Goal: Task Accomplishment & Management: Manage account settings

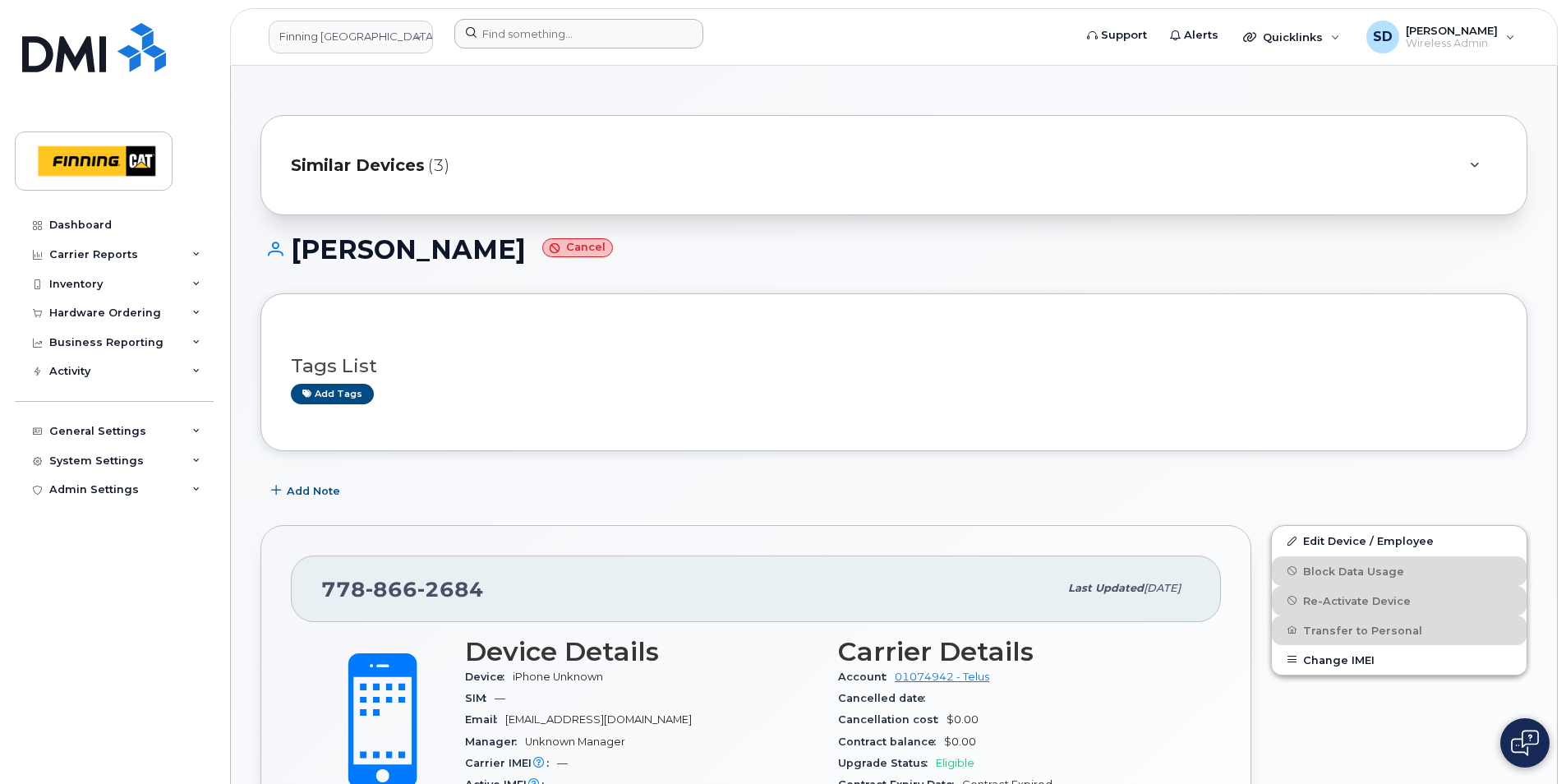
scroll to position [411, 0]
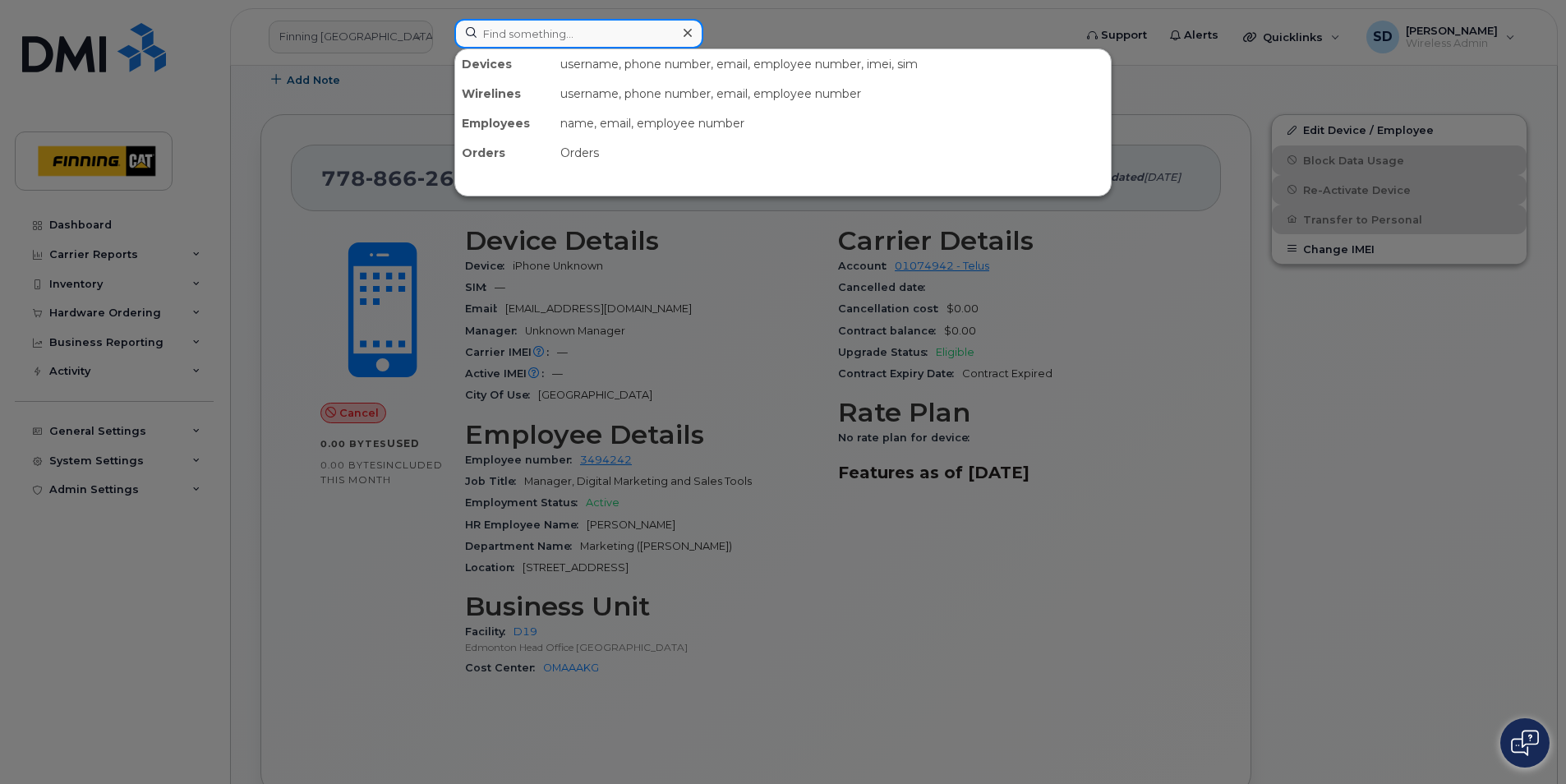
click at [570, 40] on input at bounding box center [579, 33] width 249 height 29
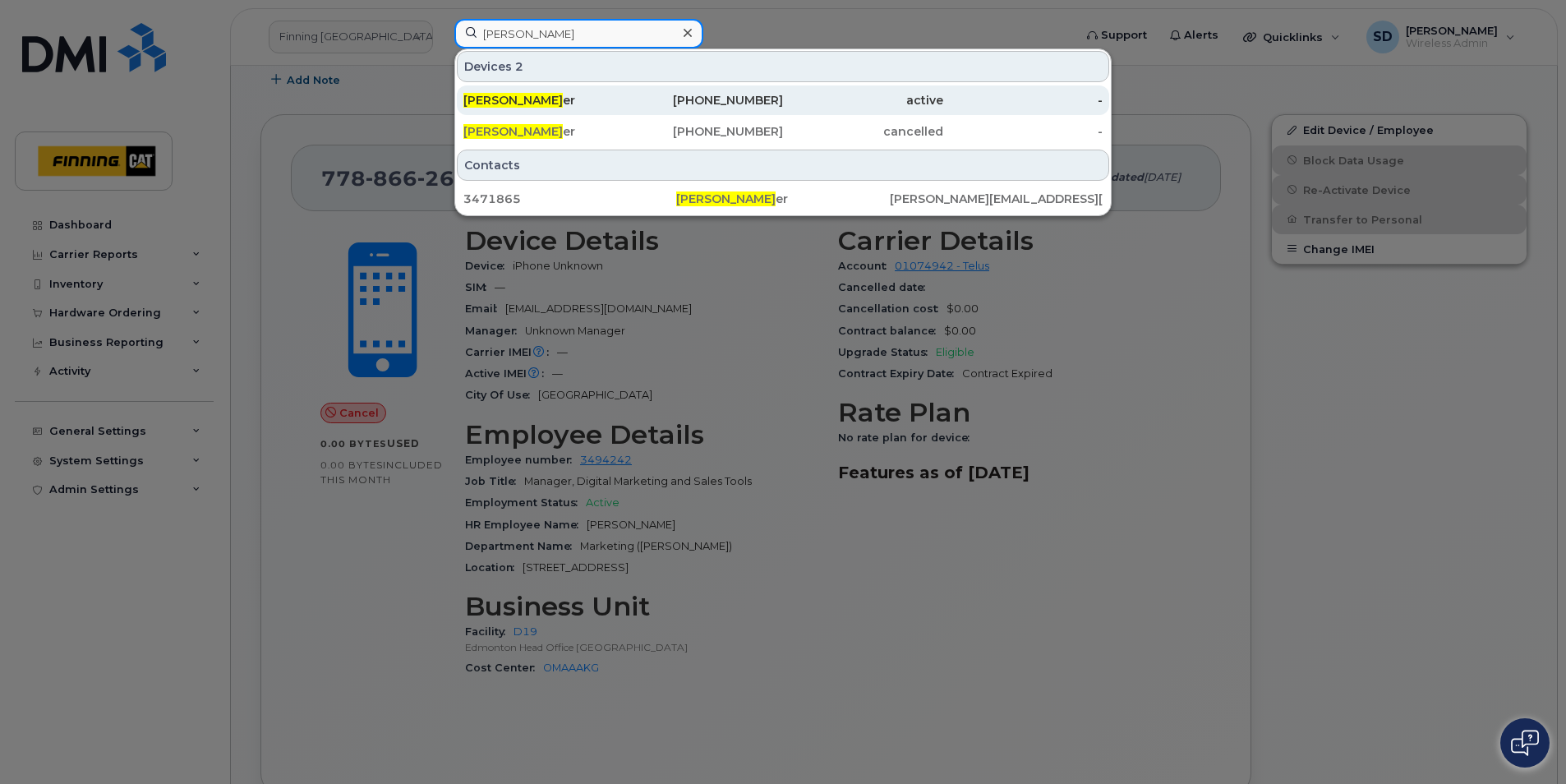
type input "Justin Ess"
click at [539, 104] on div "Justin Ess er" at bounding box center [543, 100] width 160 height 17
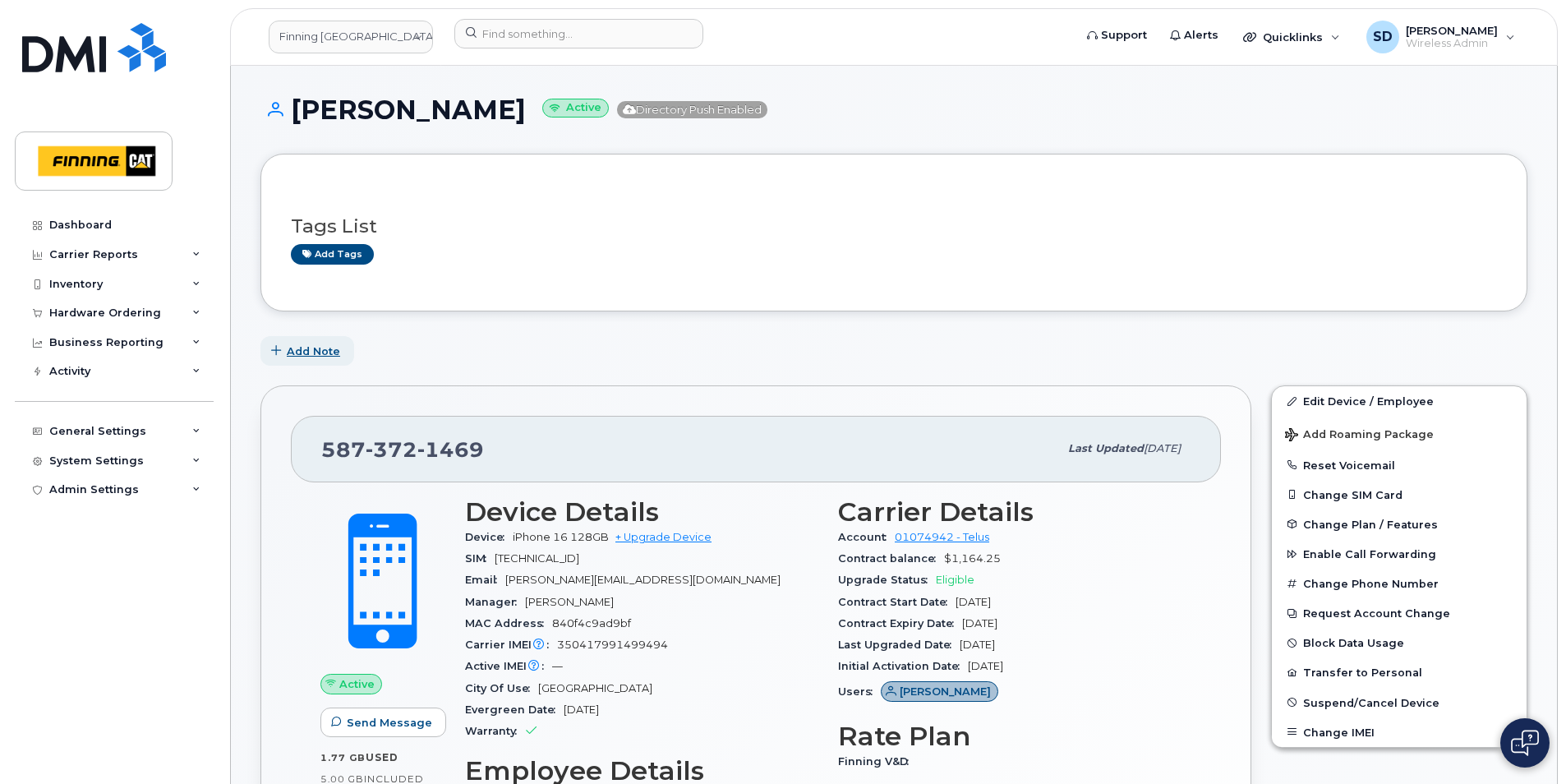
click at [322, 344] on span "Add Note" at bounding box center [313, 351] width 53 height 16
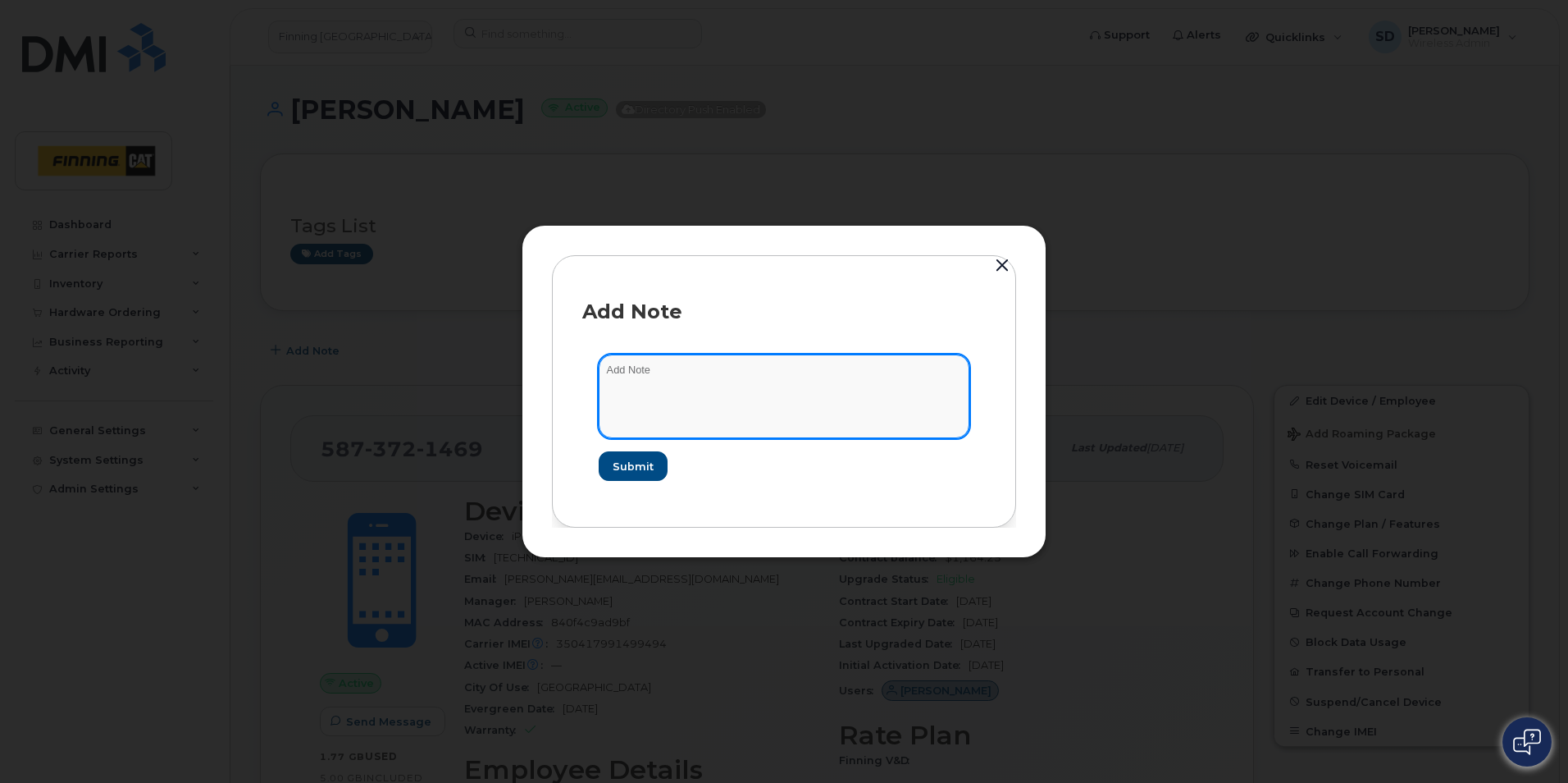
click at [782, 393] on textarea at bounding box center [784, 396] width 371 height 84
type textarea "Approved to Port line to a personal account"
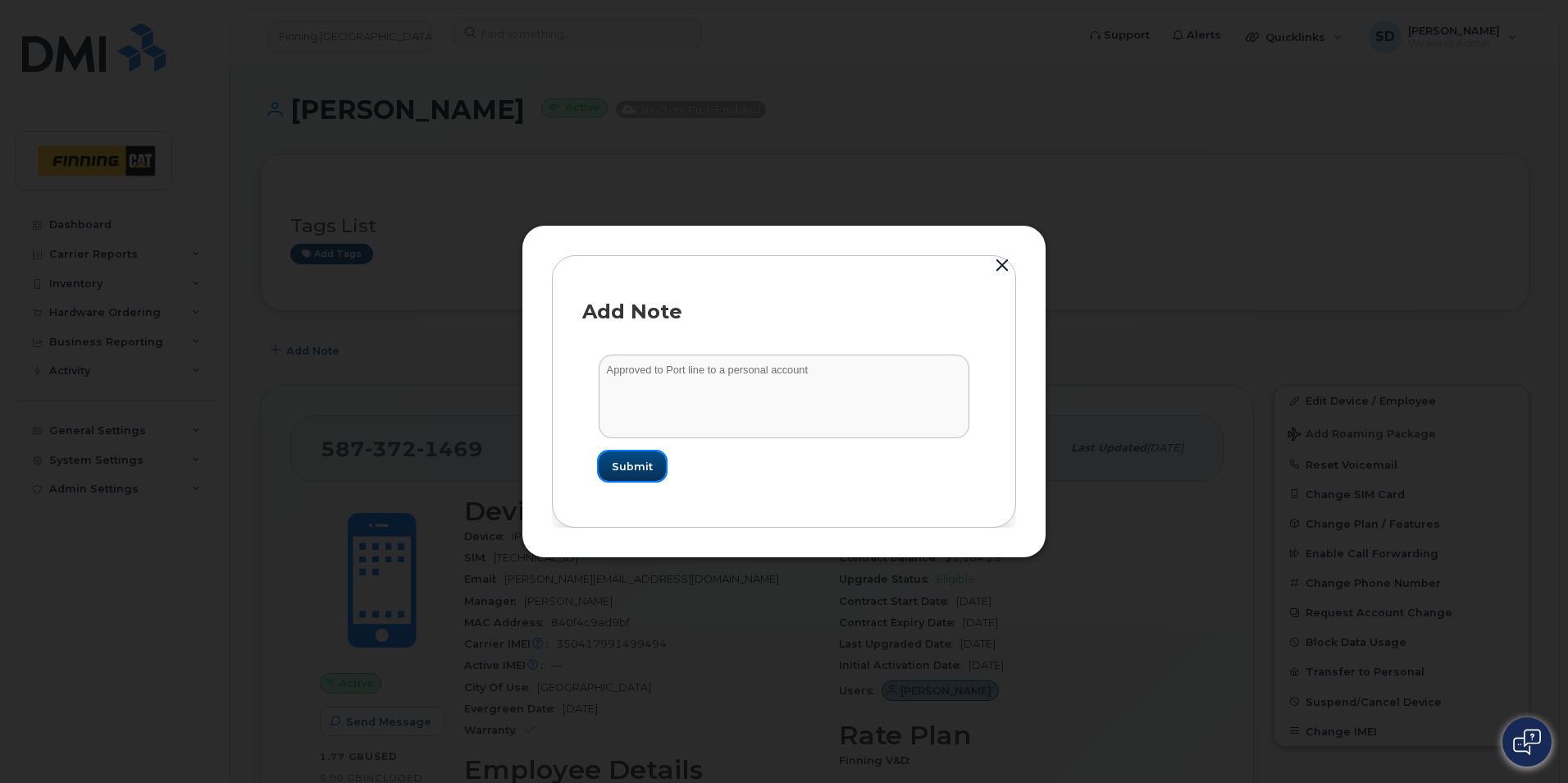
click at [622, 467] on span "Submit" at bounding box center [632, 466] width 41 height 16
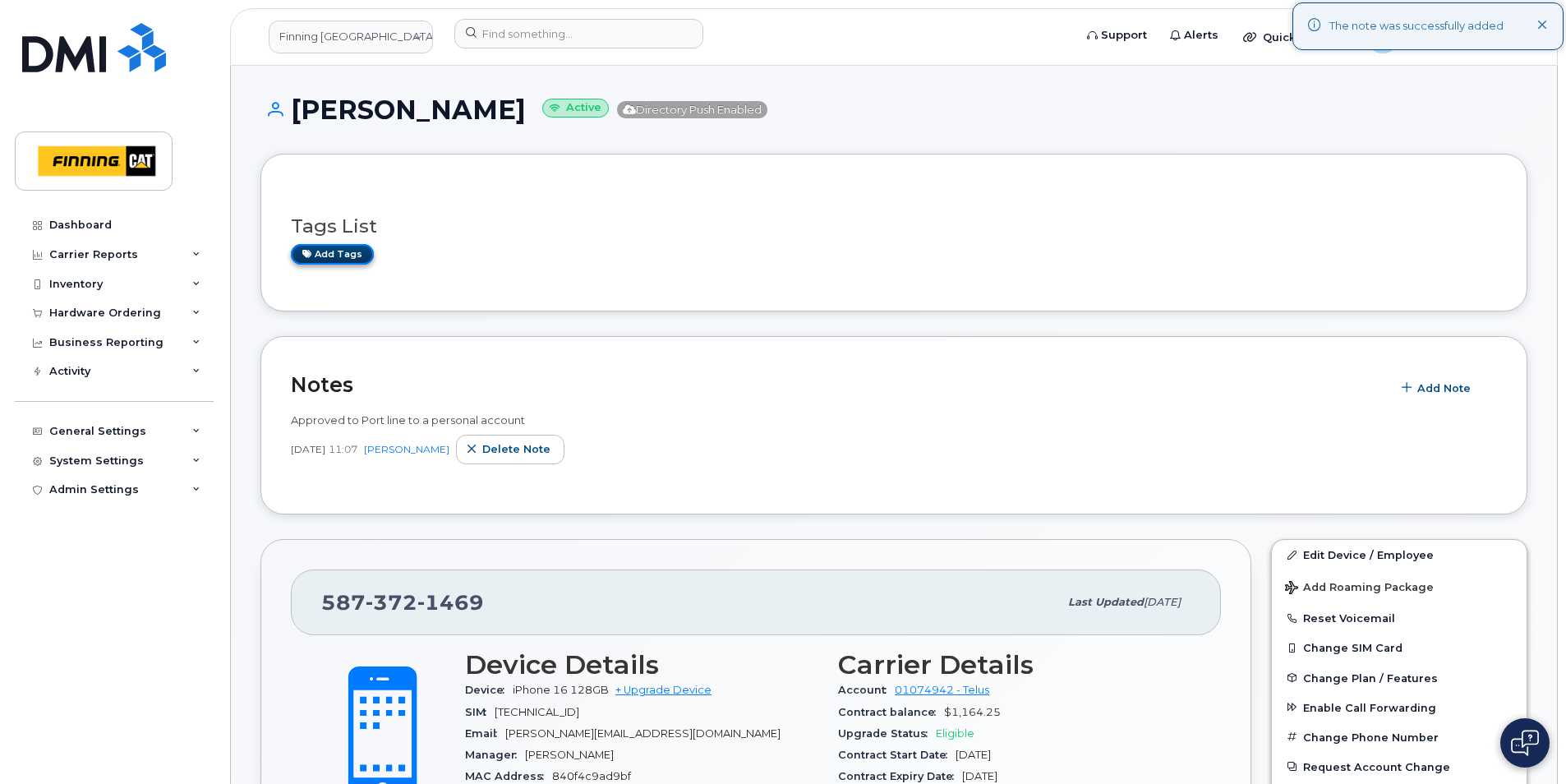
click at [353, 260] on link "Add tags" at bounding box center [332, 254] width 83 height 20
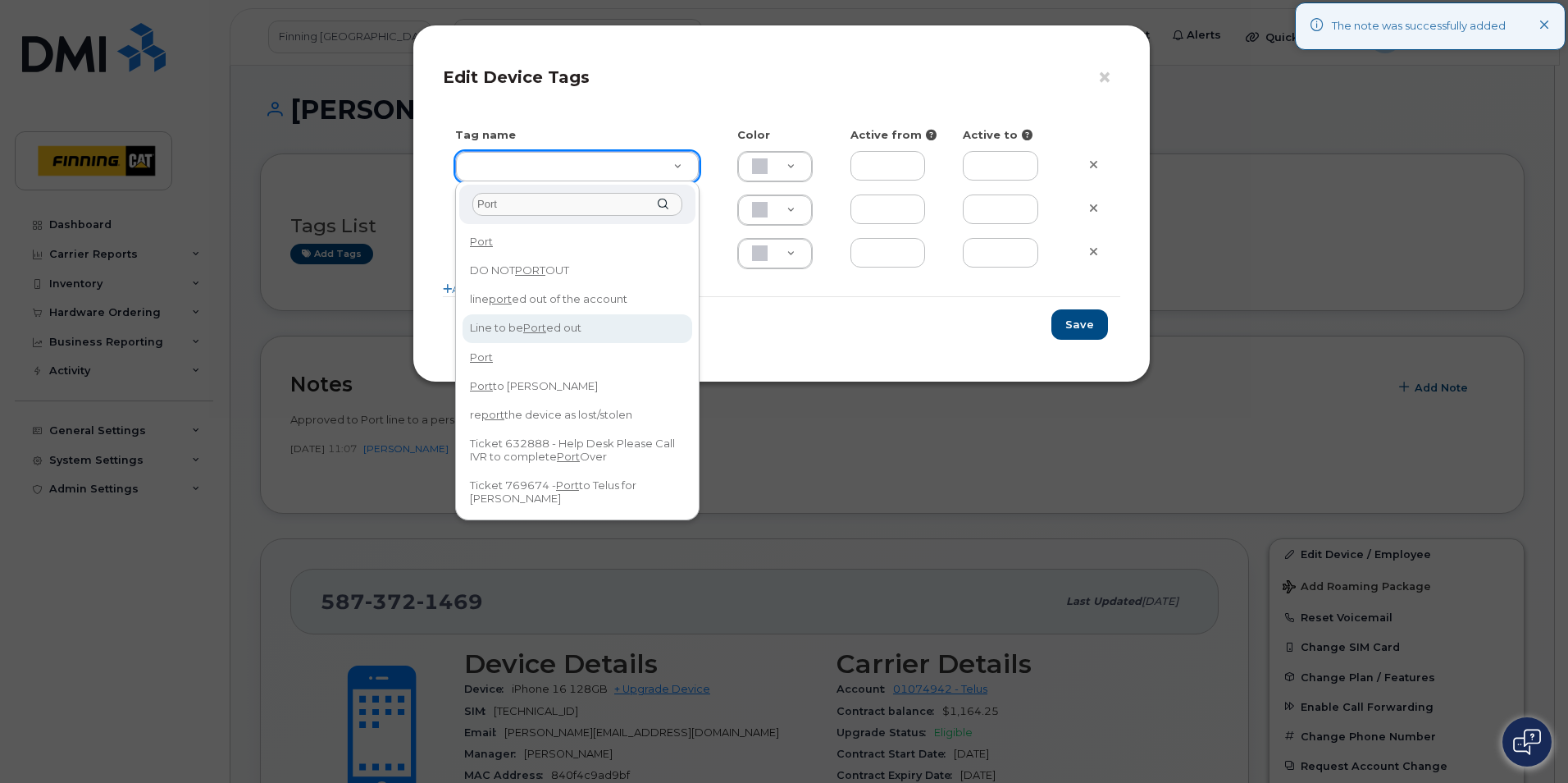
type input "Port"
type input "Line to be Ported out"
type input "F8C6C8"
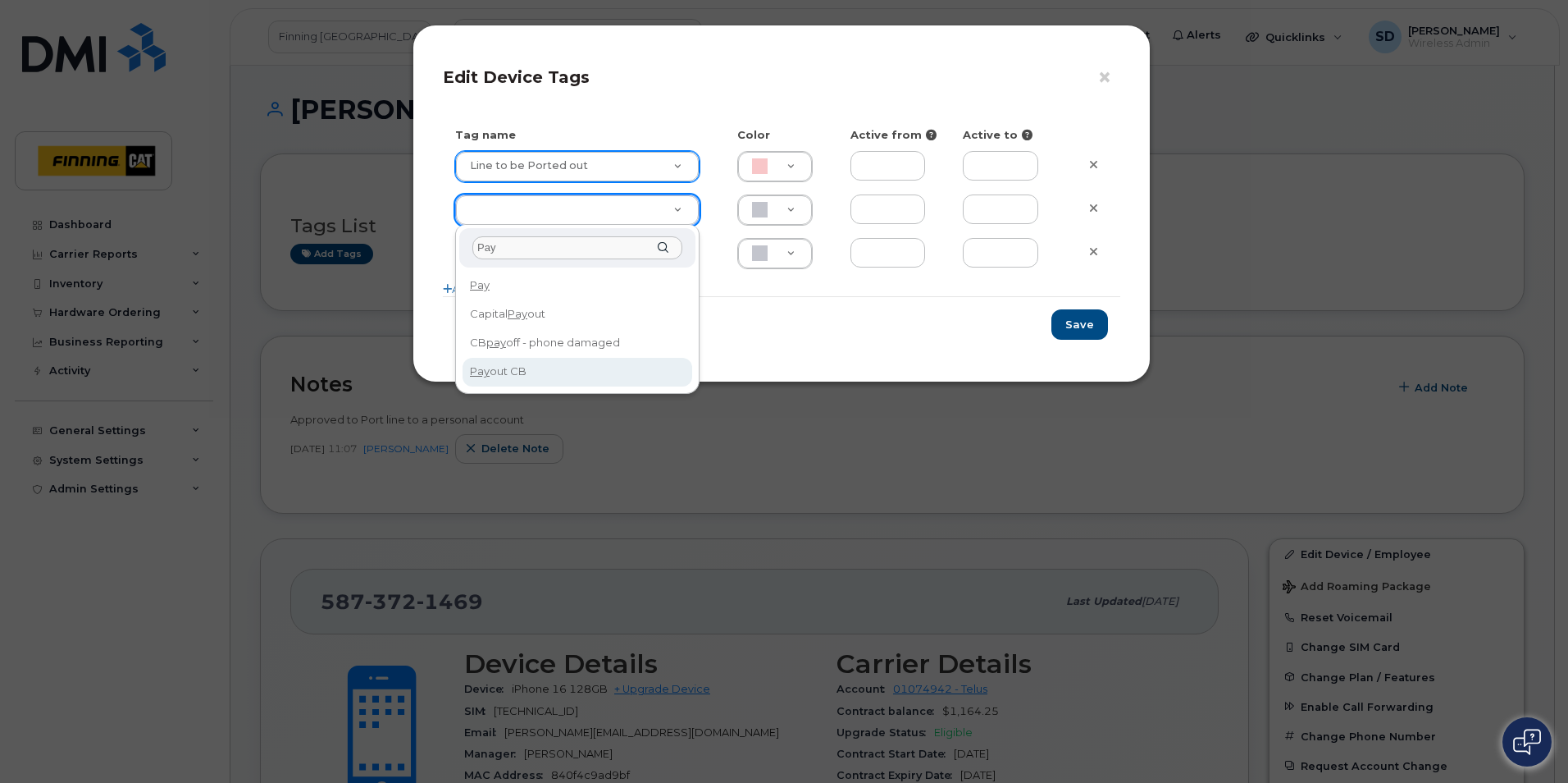
type input "Pay"
type input "Pay out CB"
type input "BCE3D8"
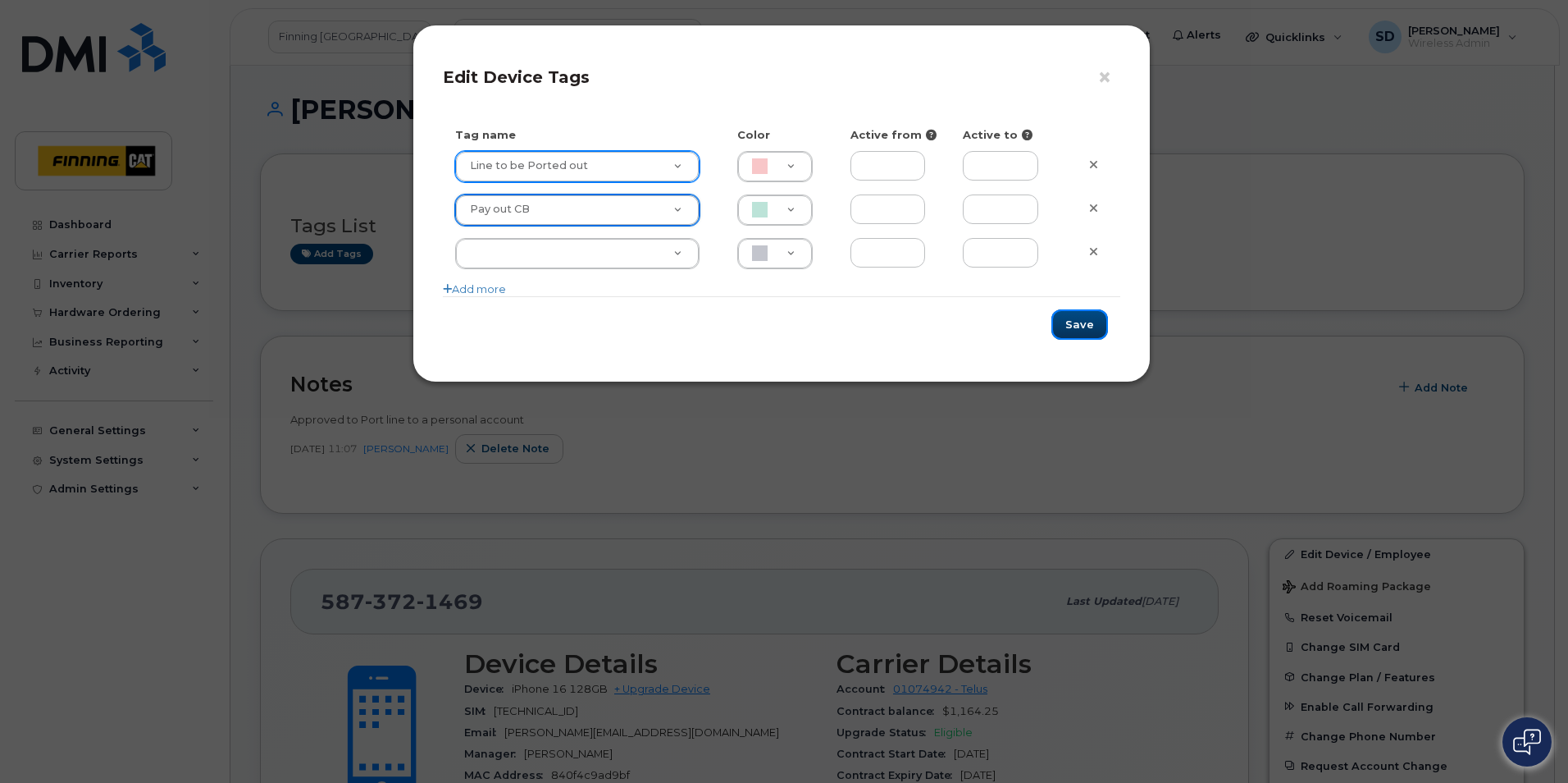
click at [1065, 329] on button "Save" at bounding box center [1080, 325] width 56 height 30
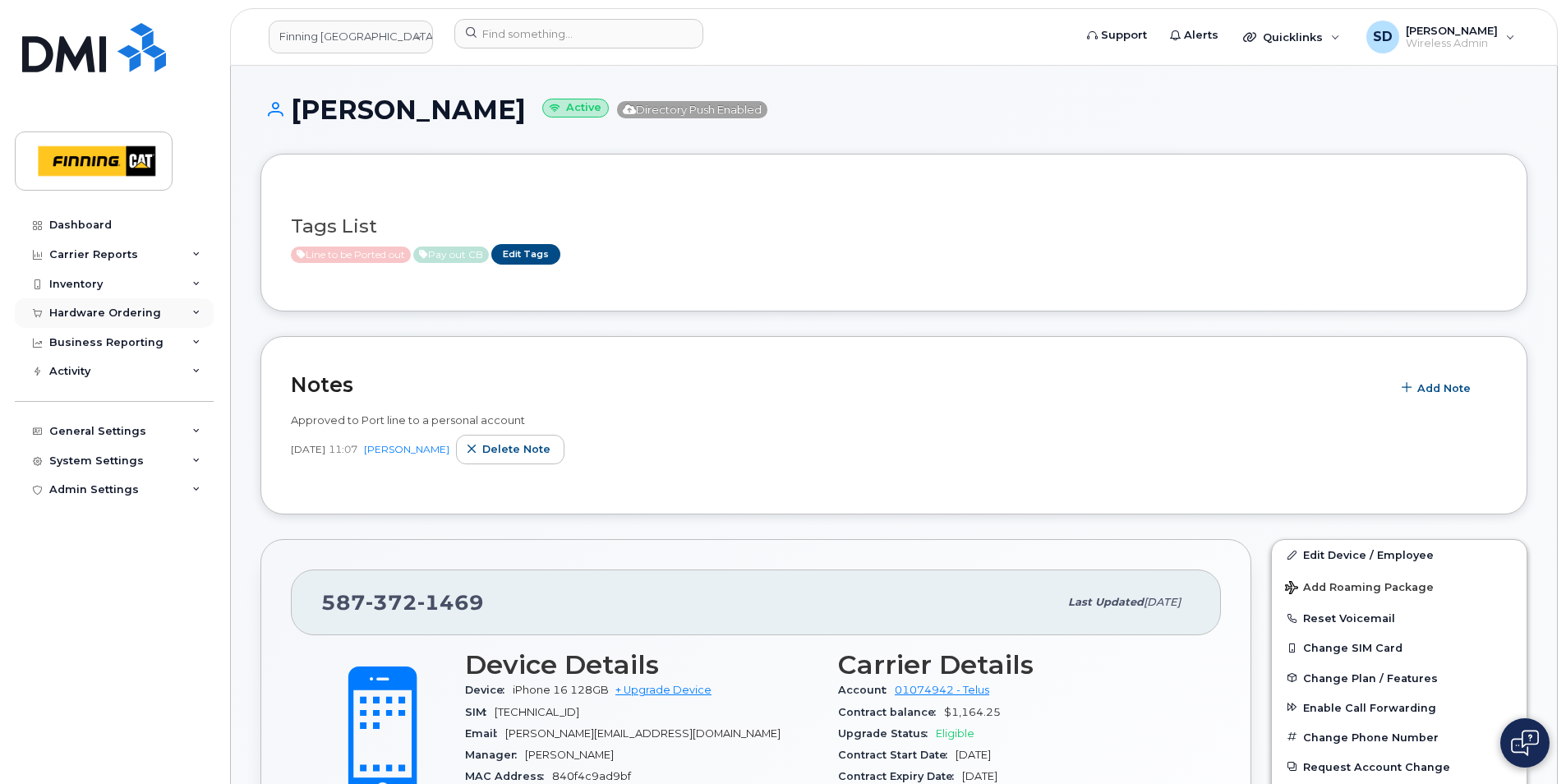
click at [124, 314] on div "Hardware Ordering" at bounding box center [105, 313] width 112 height 13
click at [106, 251] on div "Carrier Reports" at bounding box center [94, 255] width 88 height 13
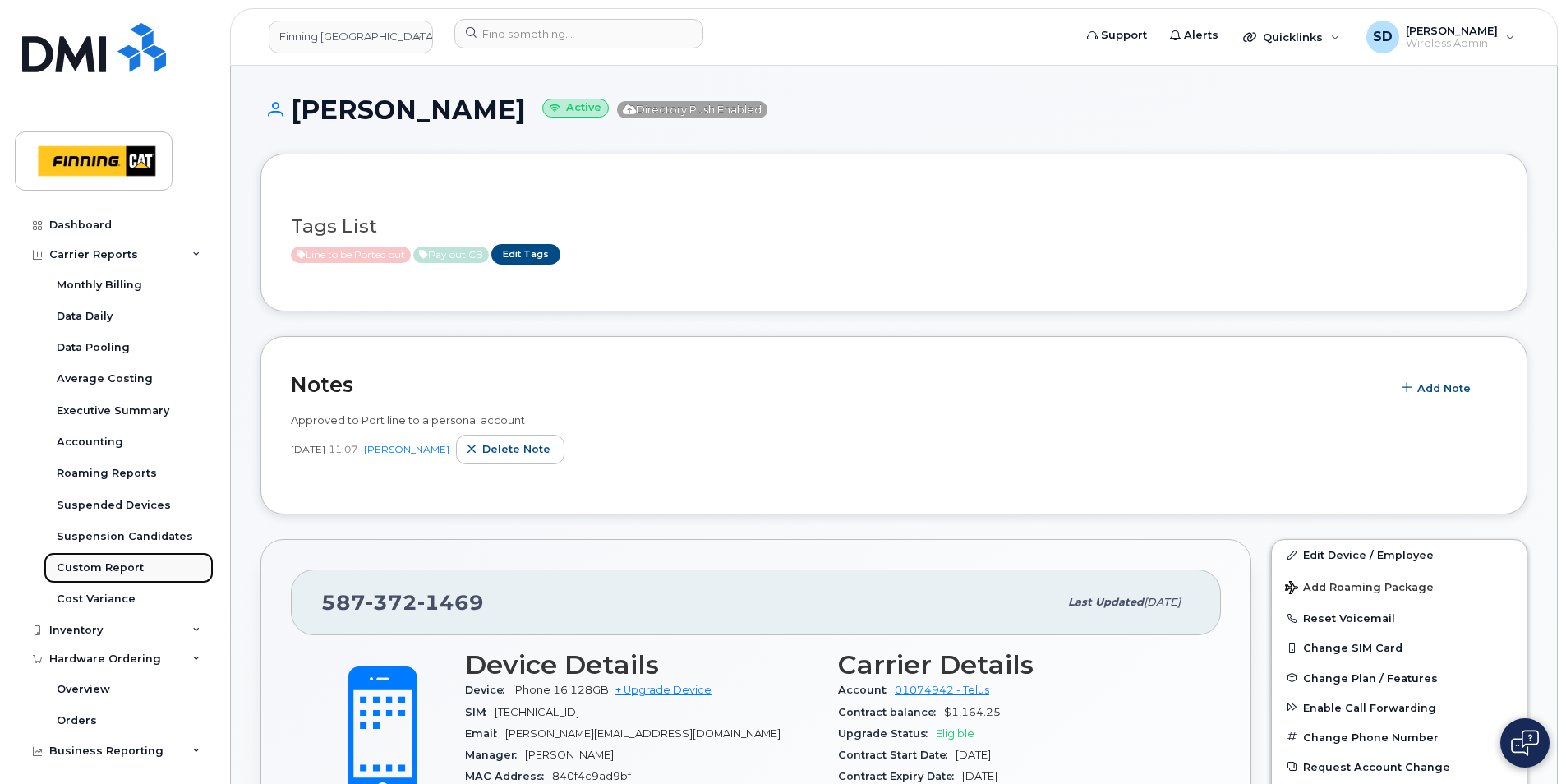
click at [92, 560] on div "Custom Report" at bounding box center [99, 568] width 87 height 15
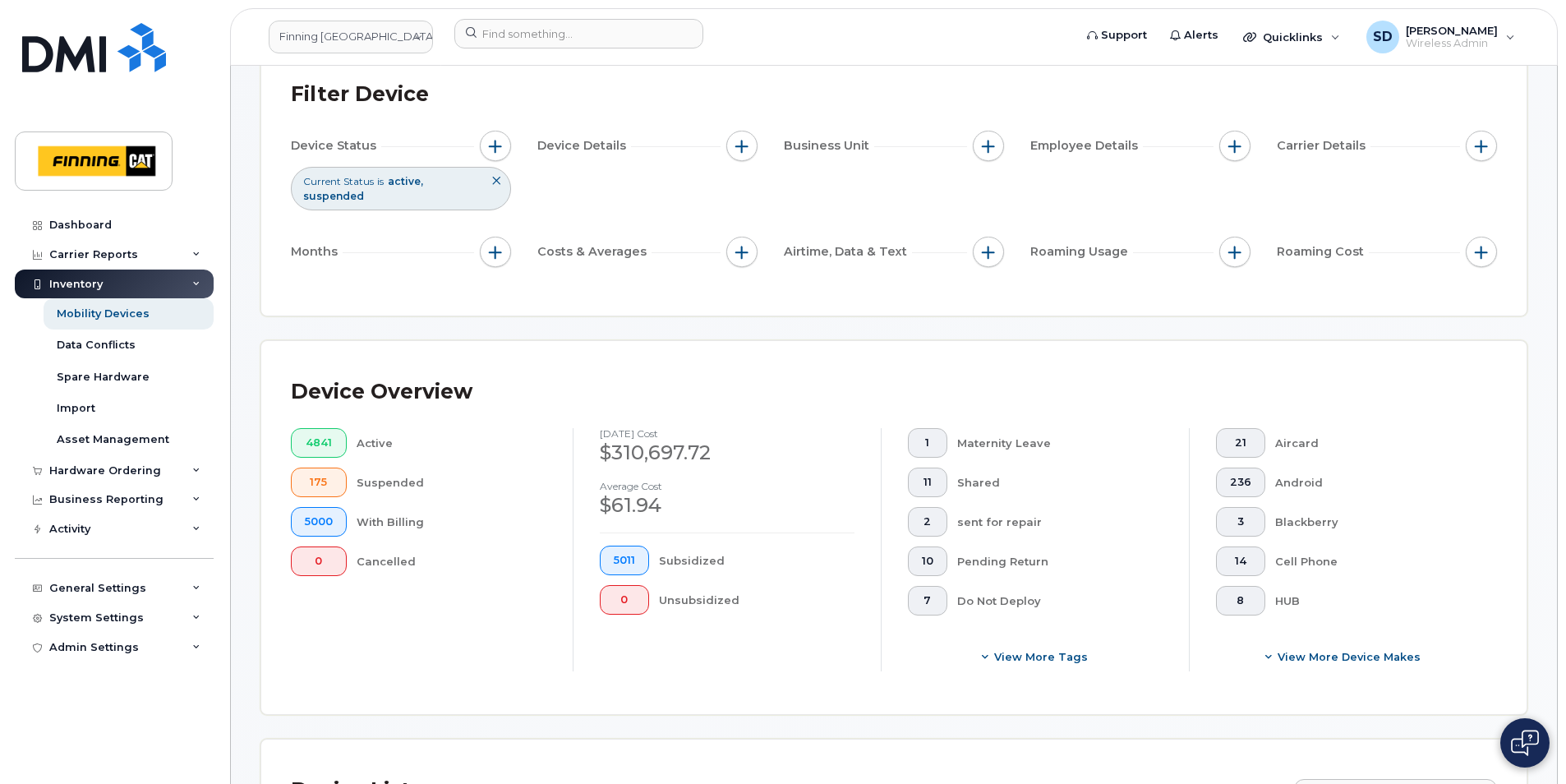
scroll to position [164, 0]
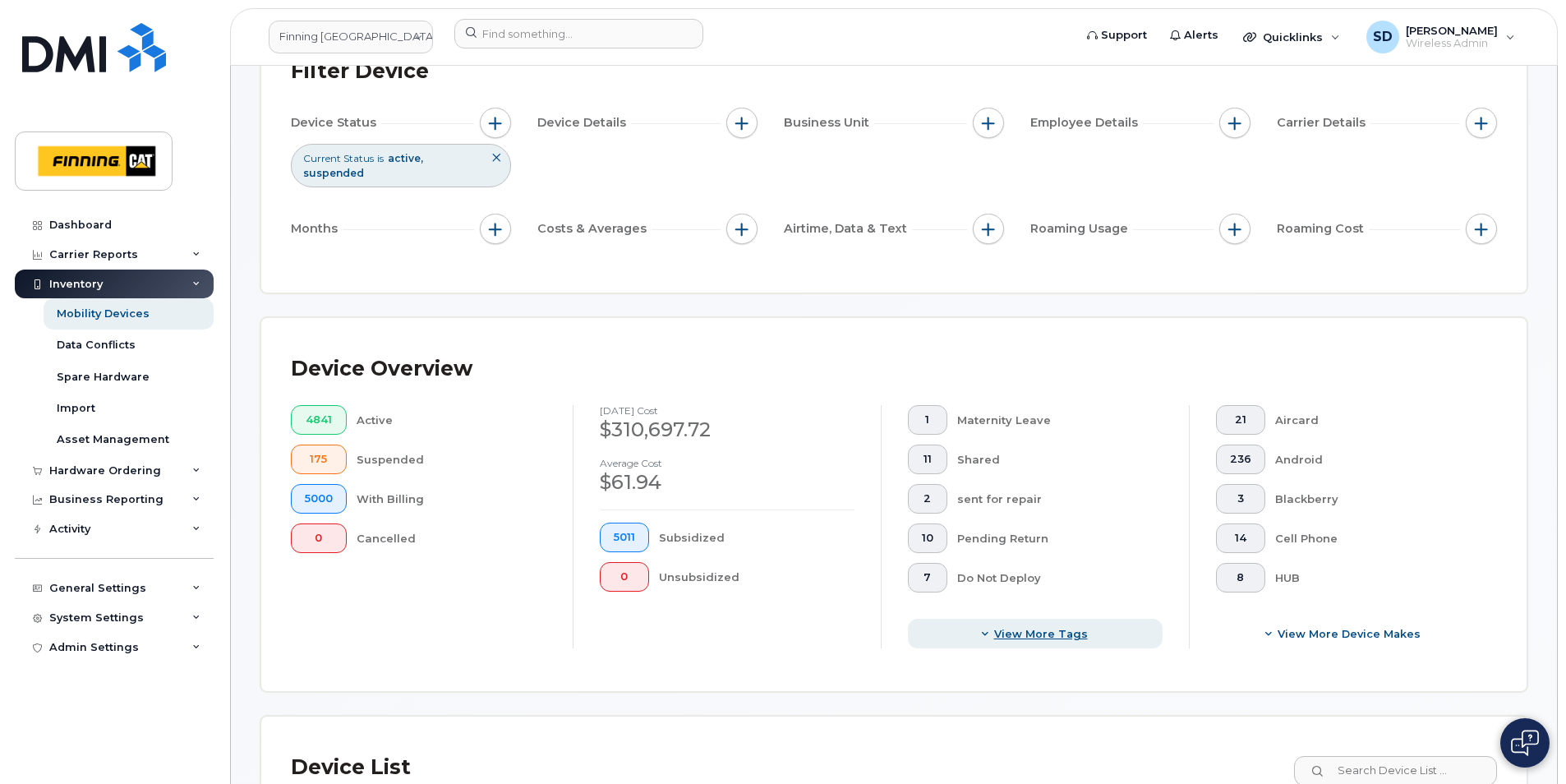
click at [1034, 632] on span "View more tags" at bounding box center [1040, 633] width 94 height 16
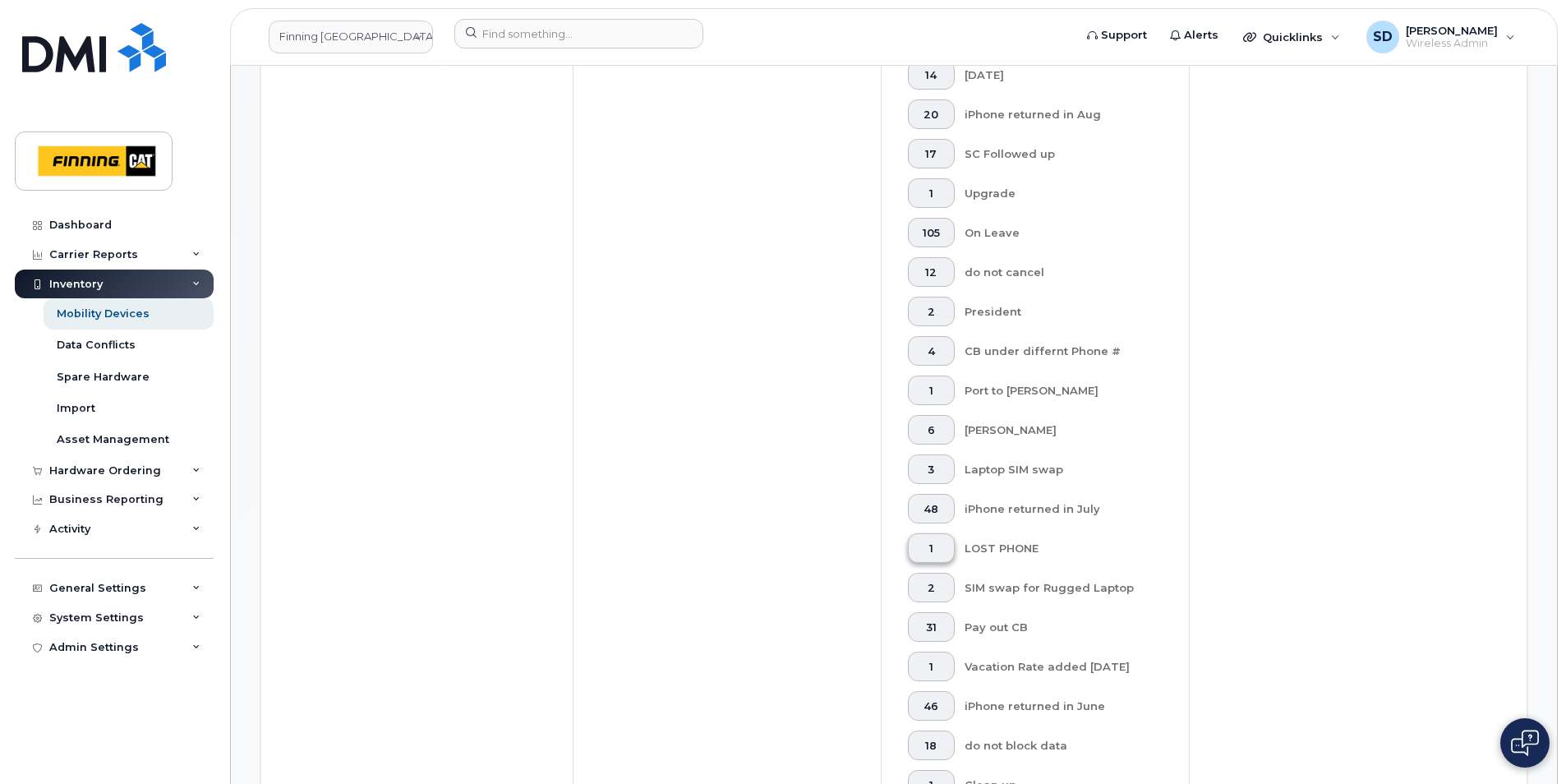
scroll to position [1232, 0]
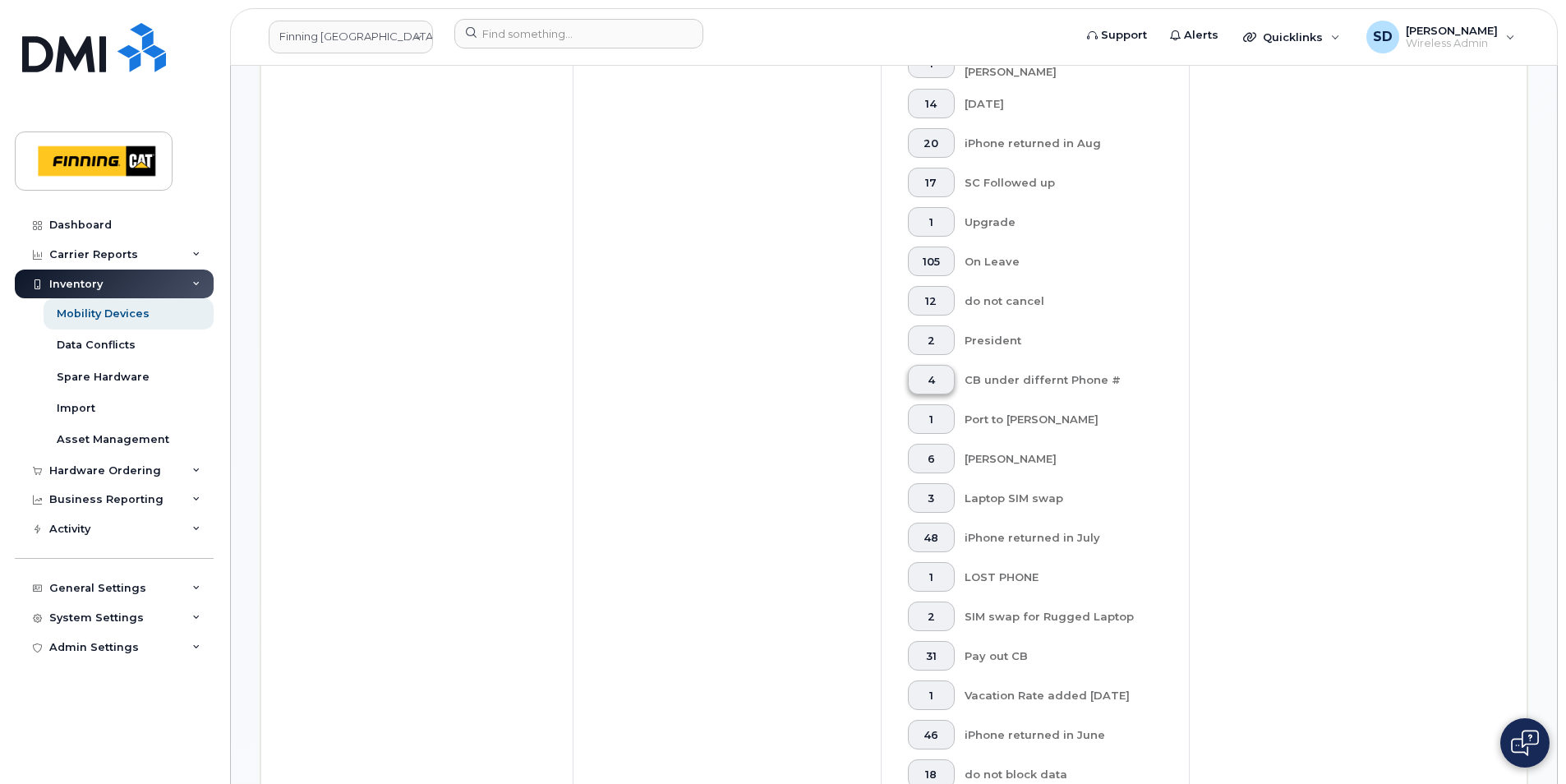
click at [929, 378] on span "4" at bounding box center [932, 381] width 19 height 13
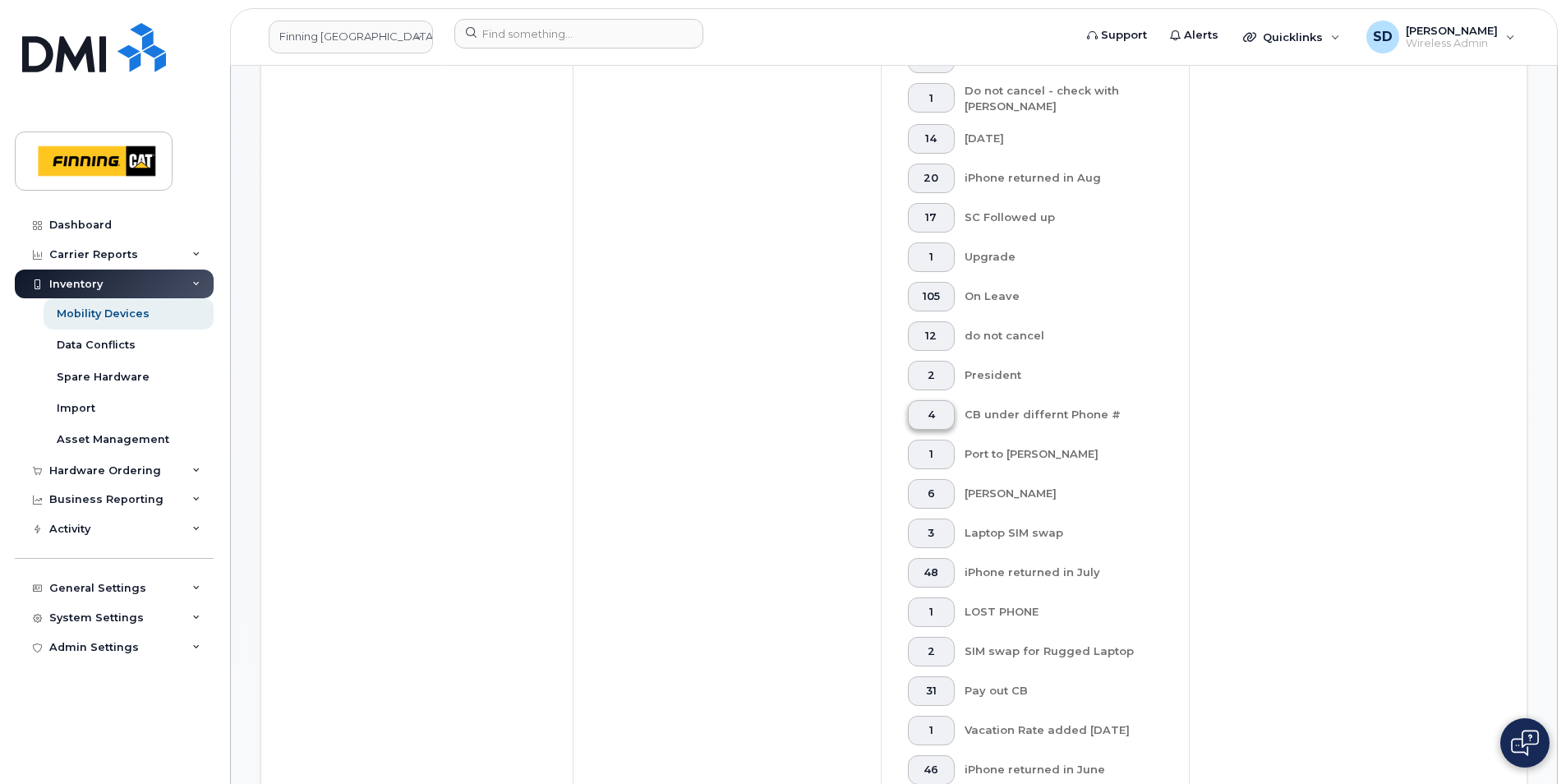
scroll to position [1267, 0]
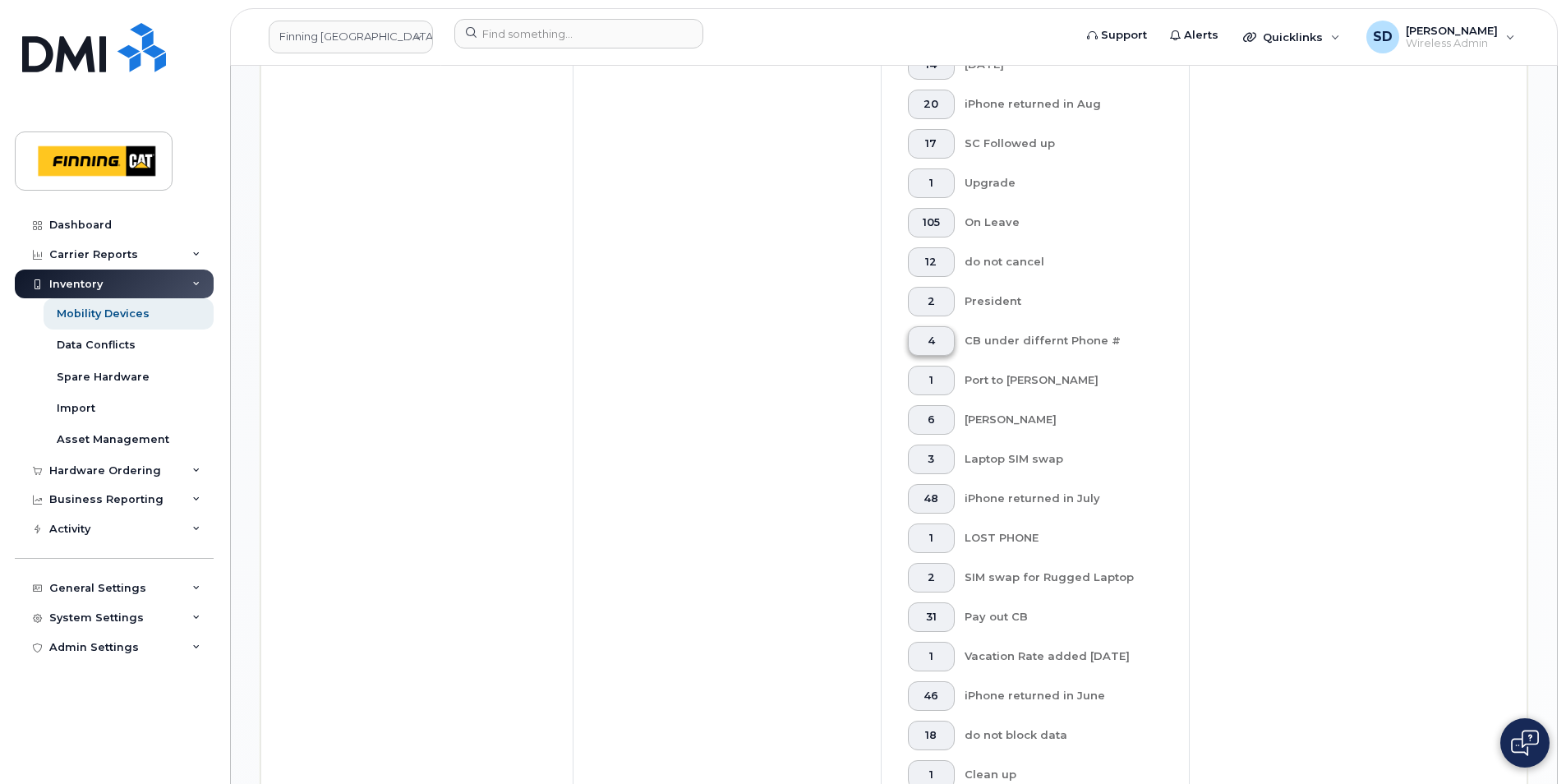
scroll to position [1335, 0]
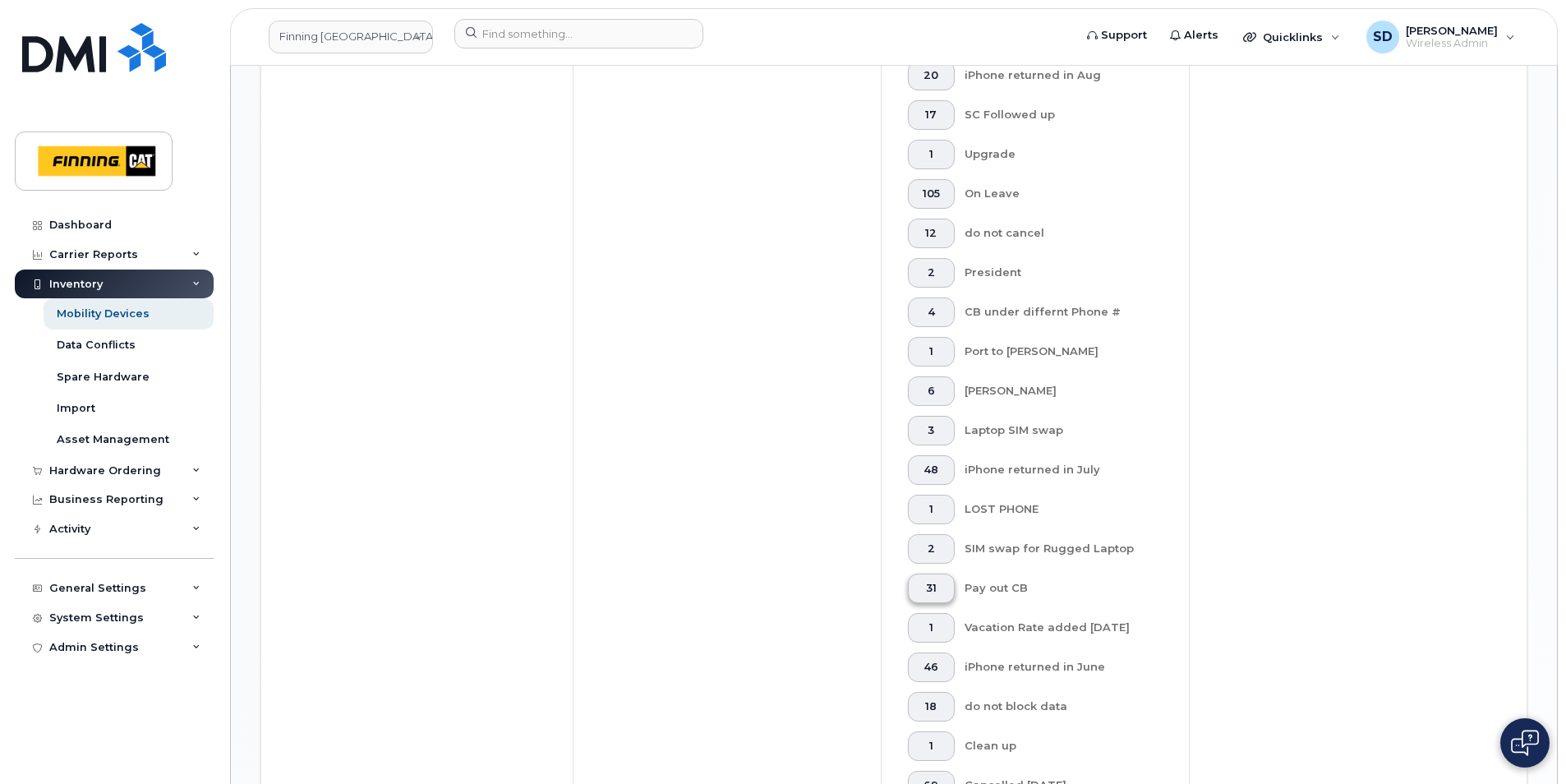
click at [924, 582] on span "31" at bounding box center [932, 589] width 19 height 13
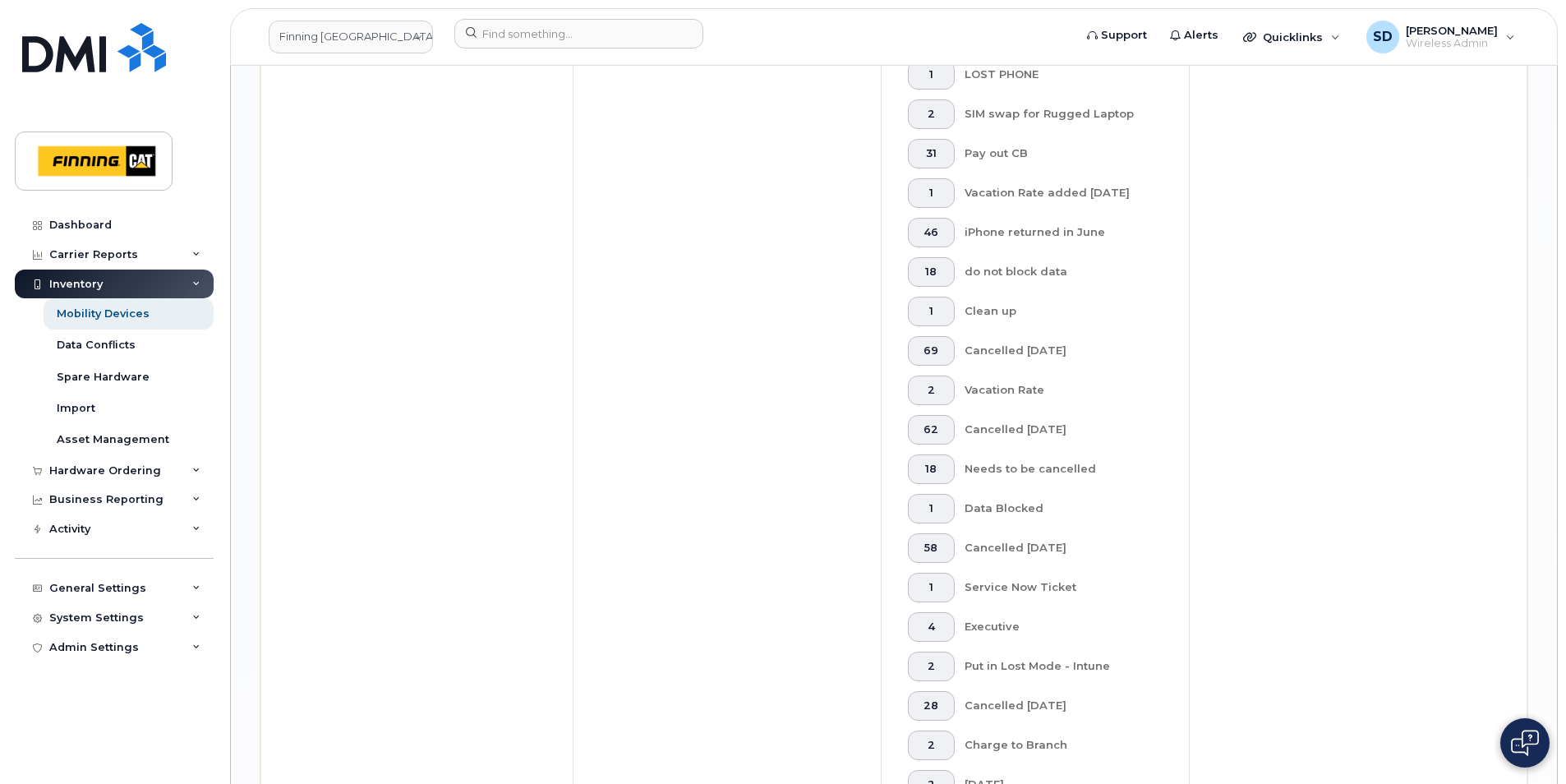
scroll to position [1688, 0]
click at [927, 229] on span "31" at bounding box center [932, 236] width 19 height 13
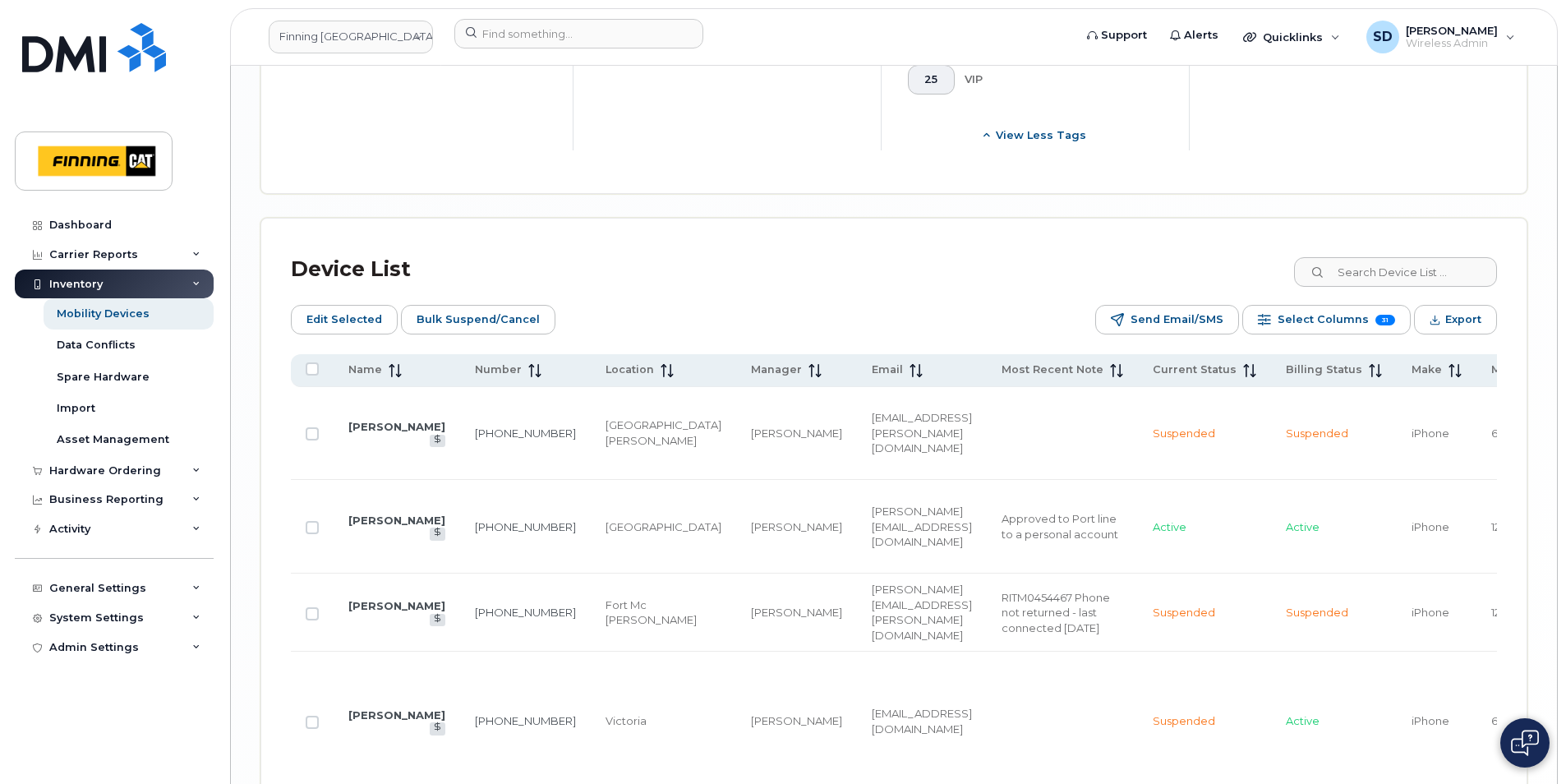
scroll to position [3001, 0]
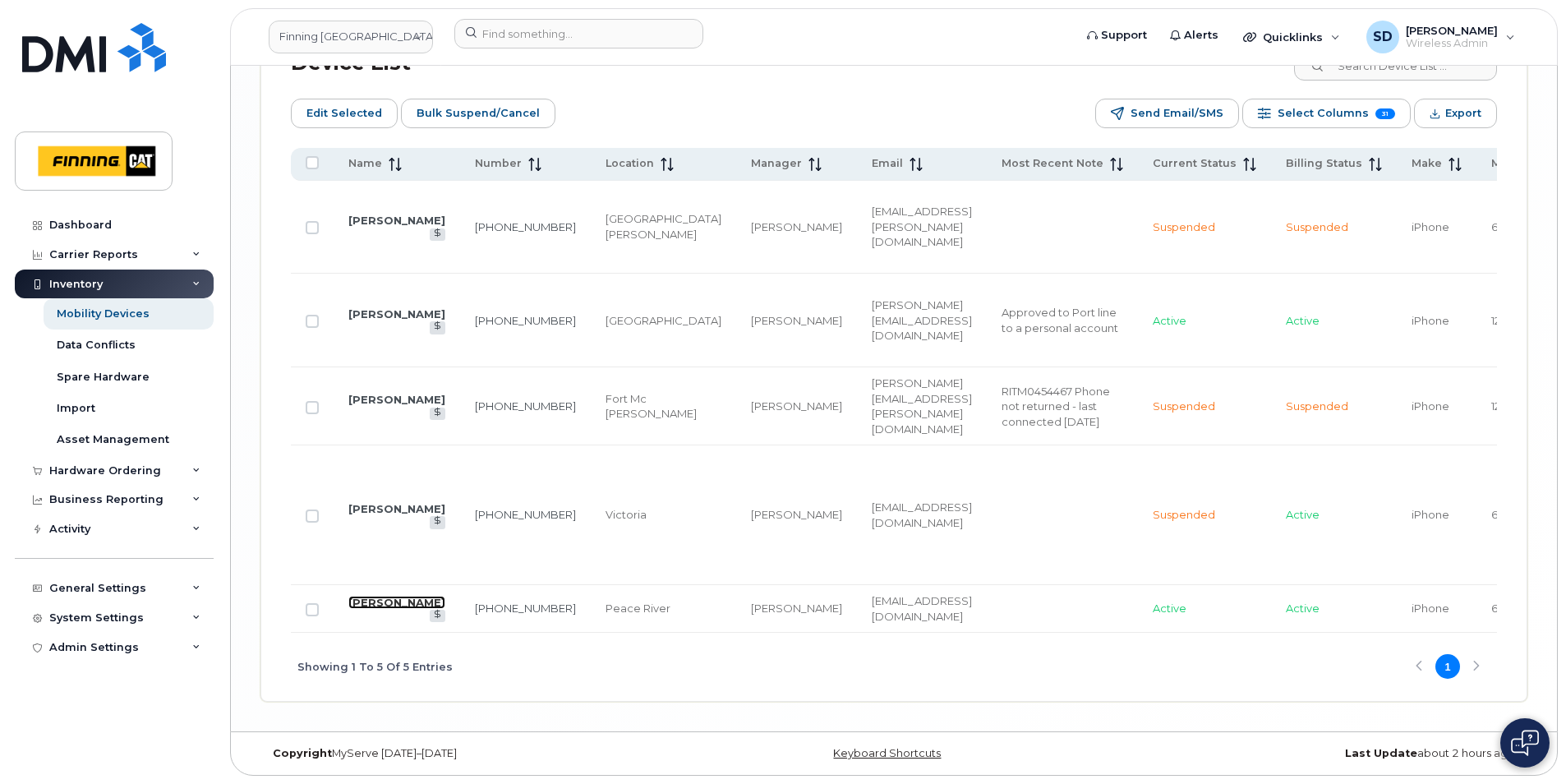
click at [355, 595] on link "Joe Laliberte" at bounding box center [397, 602] width 97 height 13
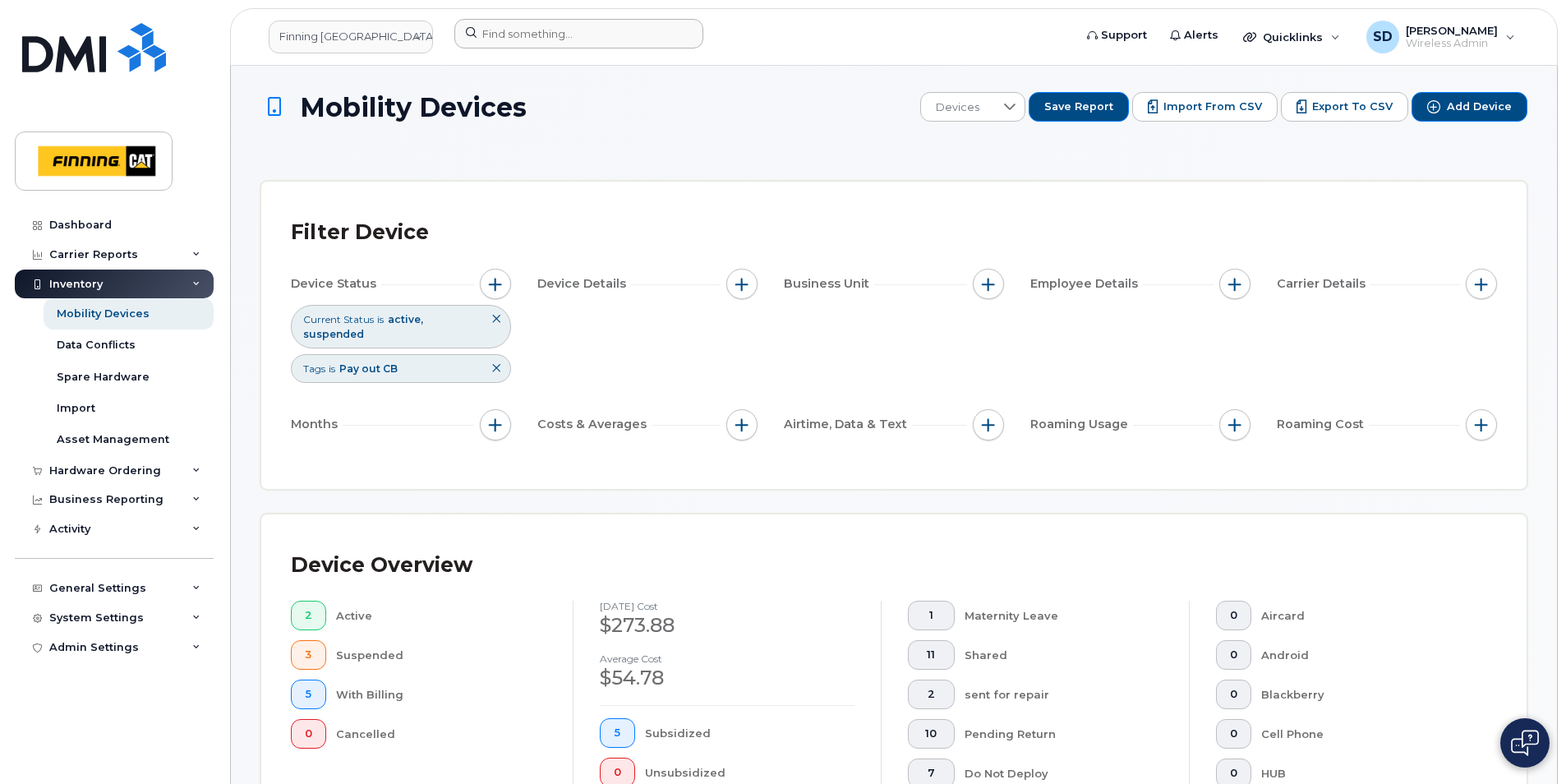
scroll to position [0, 0]
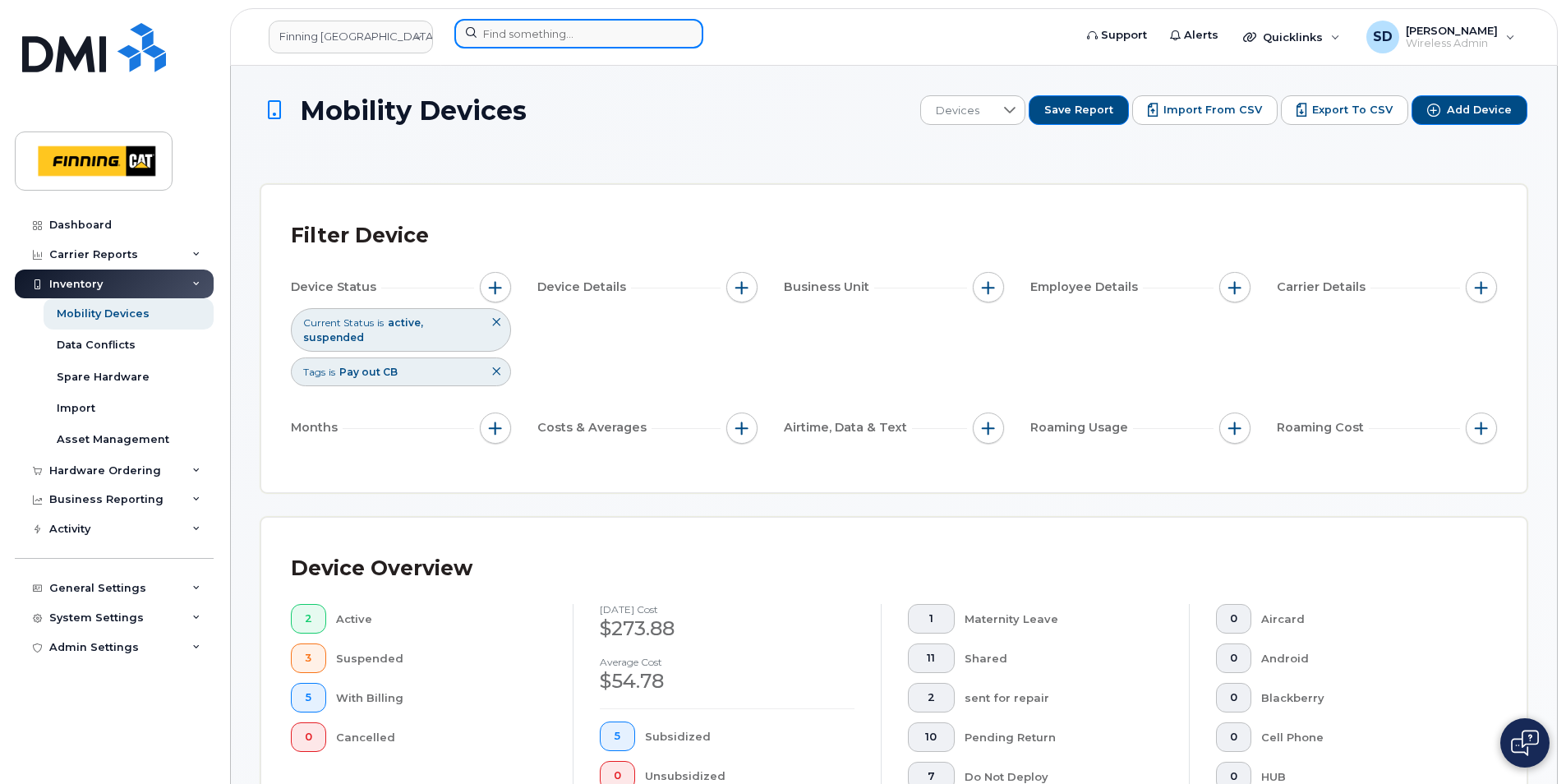
click at [505, 45] on input at bounding box center [579, 33] width 249 height 29
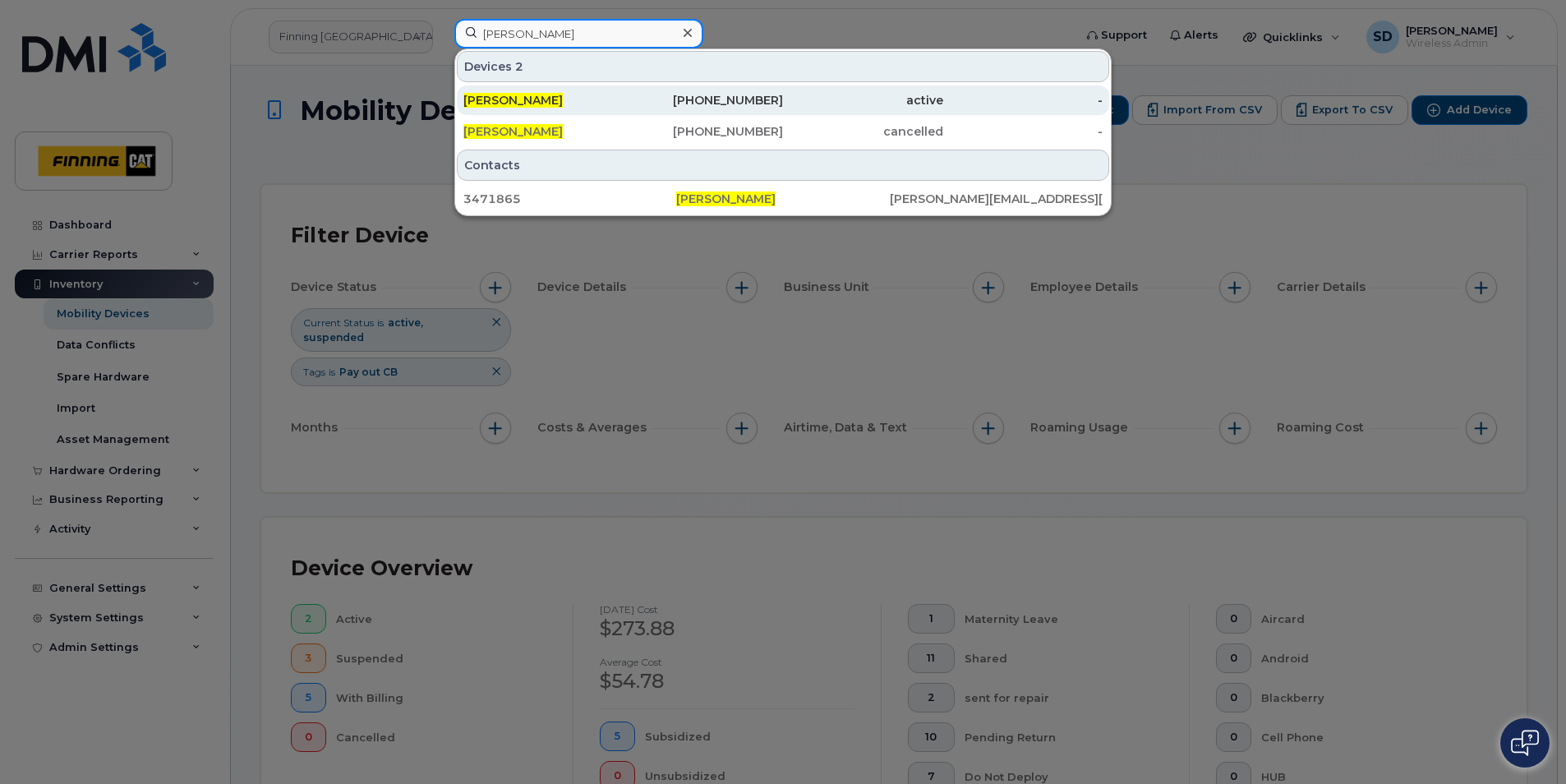
type input "Justin Esser"
click at [528, 104] on span "Justin Esser" at bounding box center [513, 100] width 99 height 15
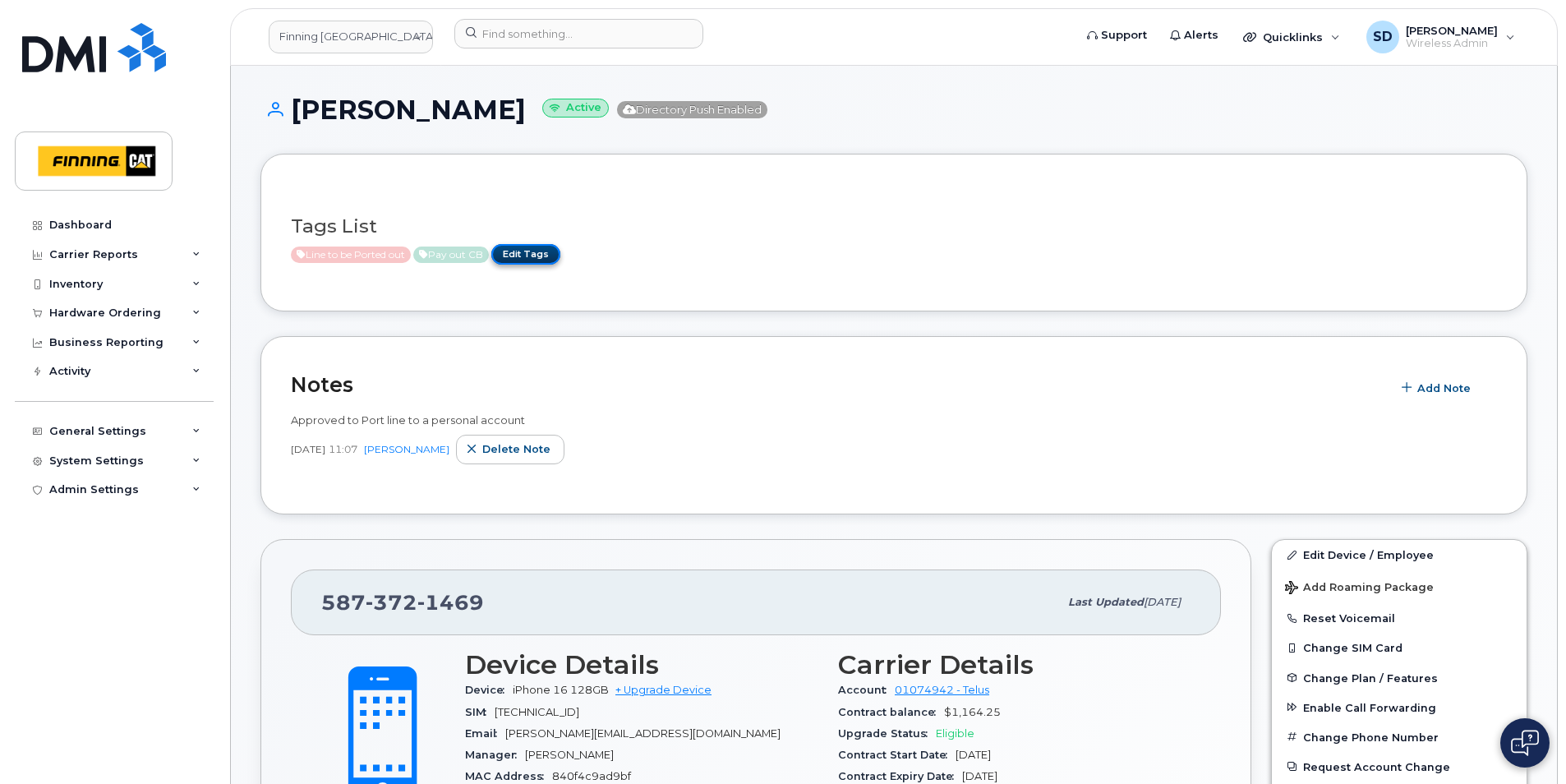
click at [547, 253] on link "Edit Tags" at bounding box center [526, 254] width 69 height 20
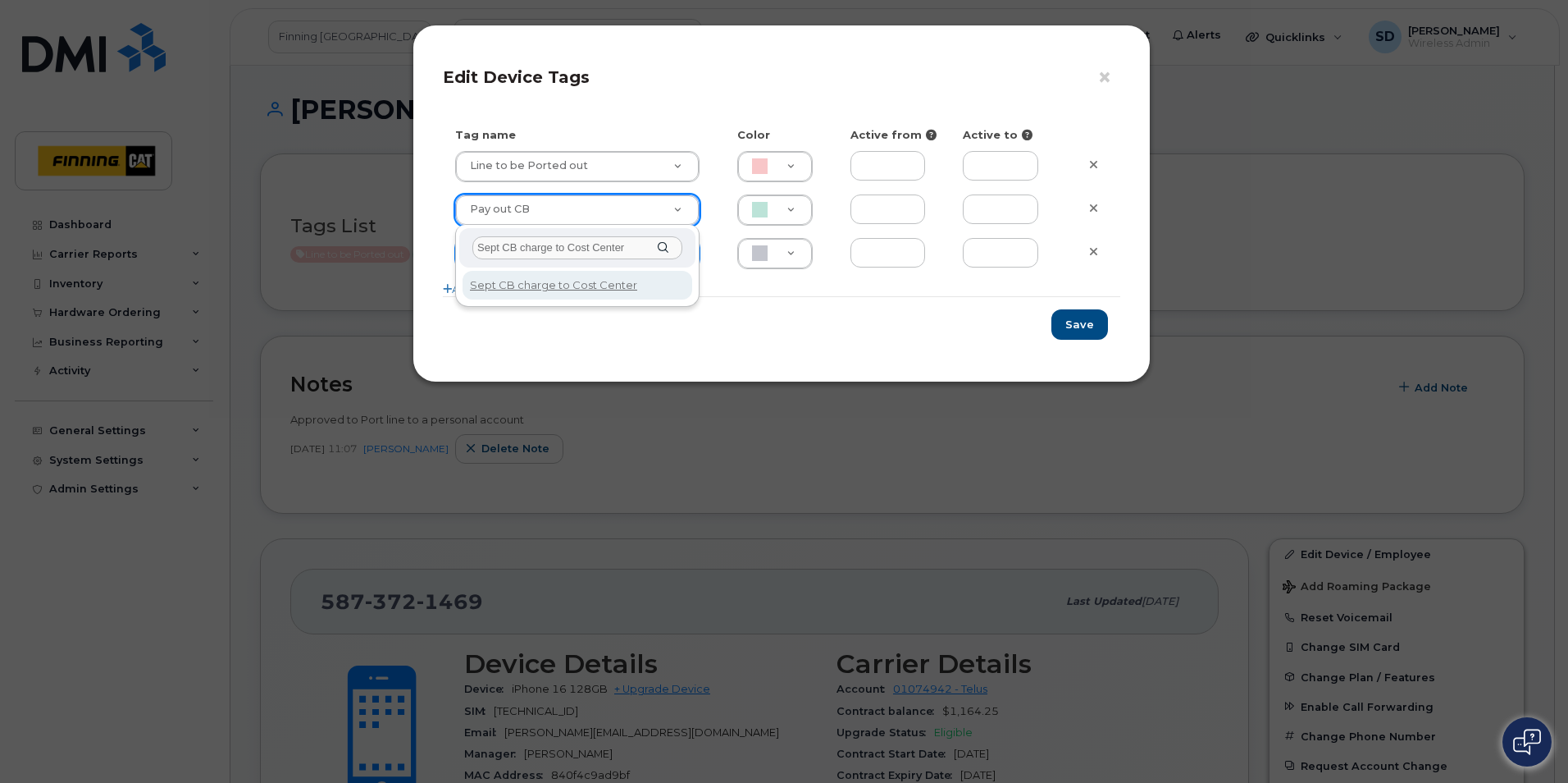
type input "Sept CB charge to Cost Center"
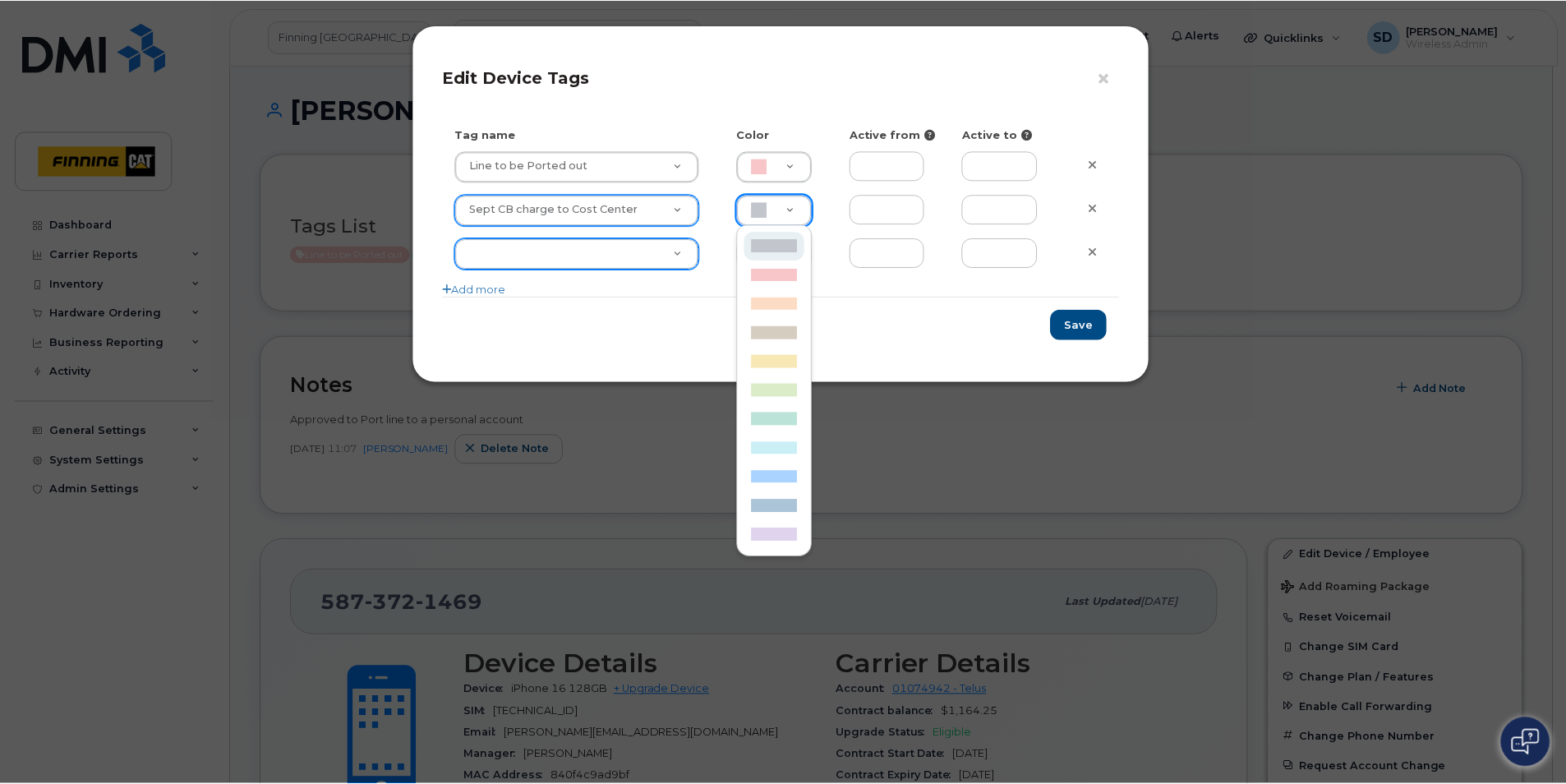
scroll to position [0, 5]
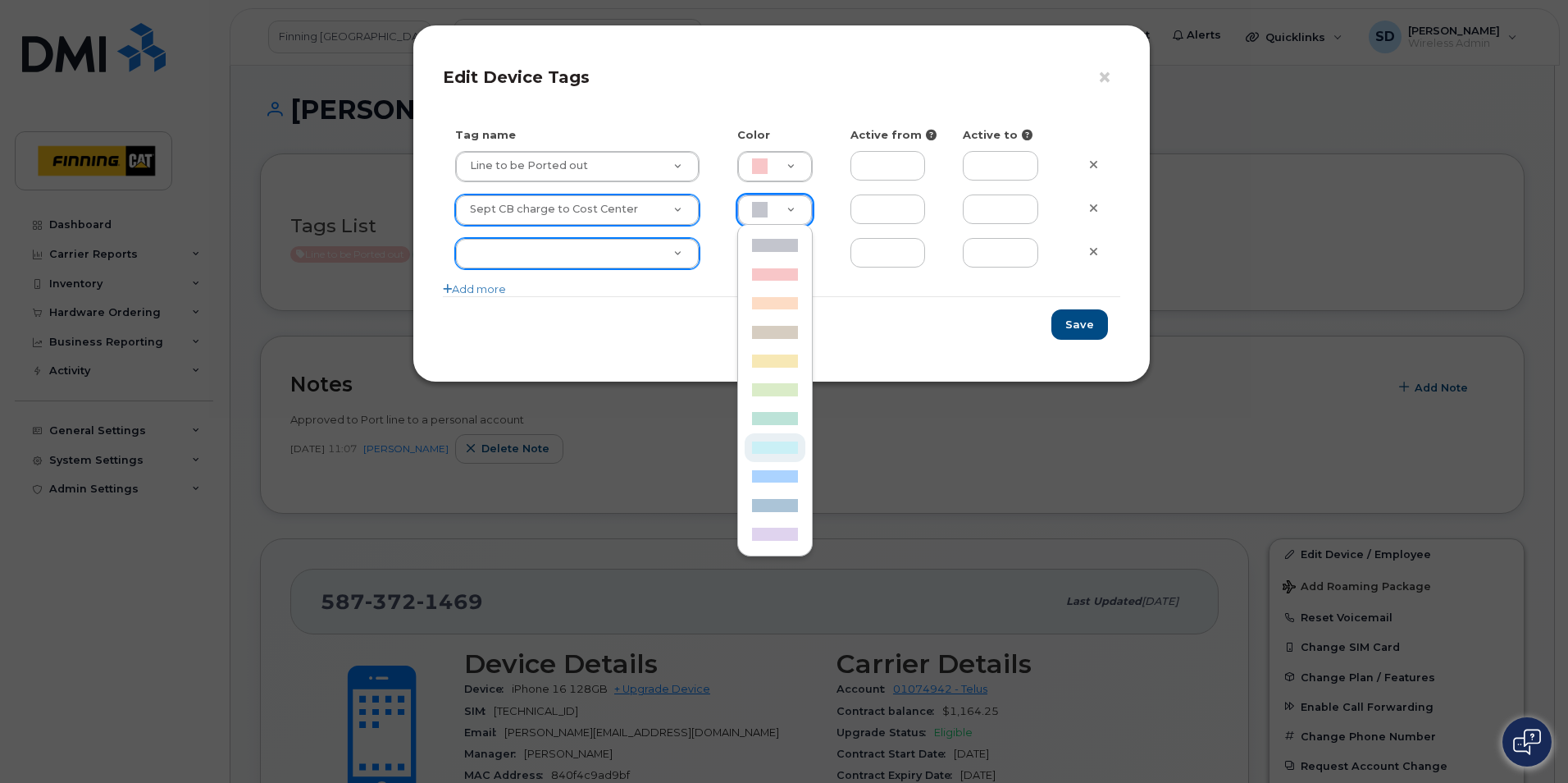
type input "CAF0F6"
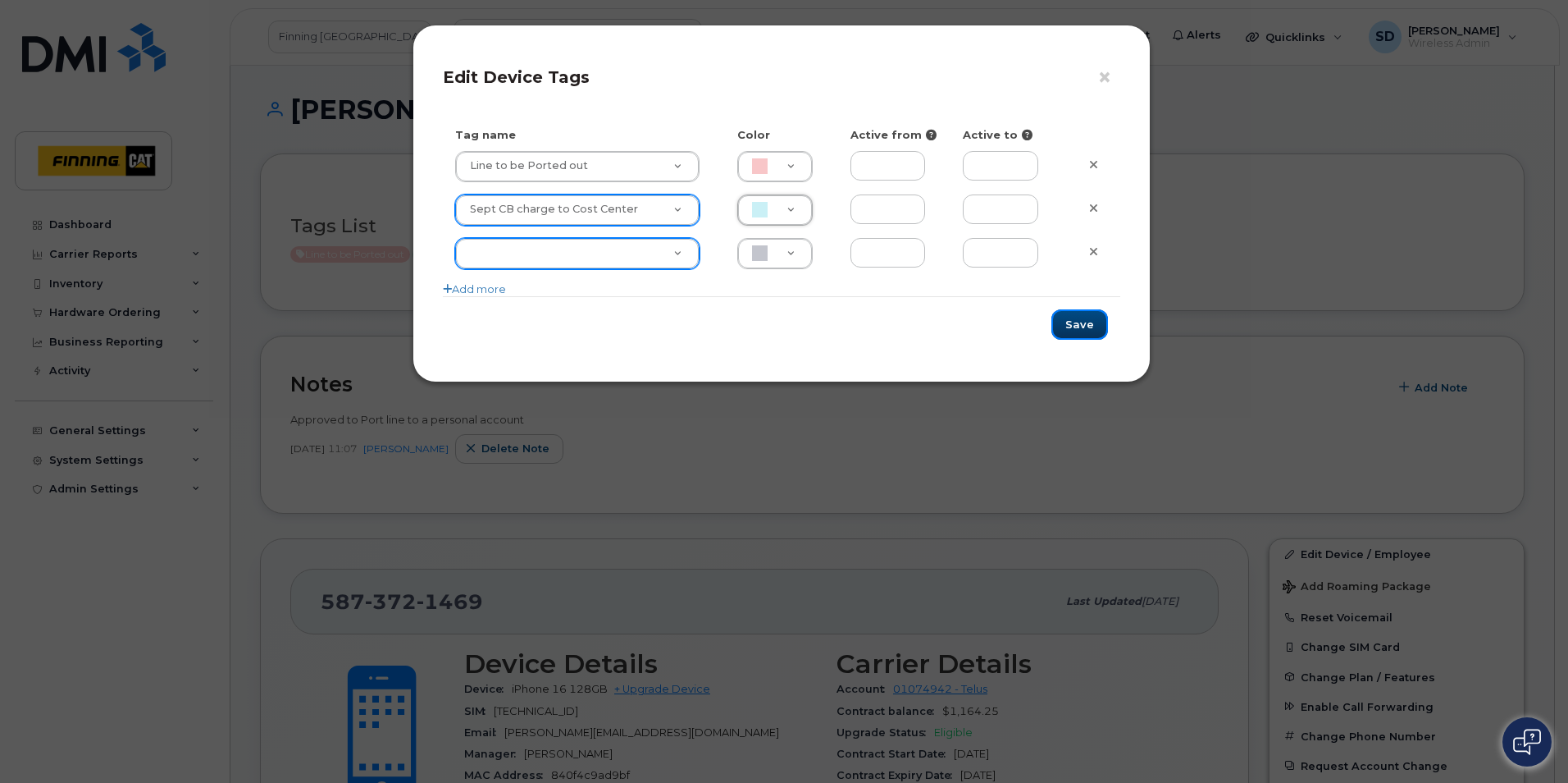
click at [1076, 328] on button "Save" at bounding box center [1080, 325] width 56 height 30
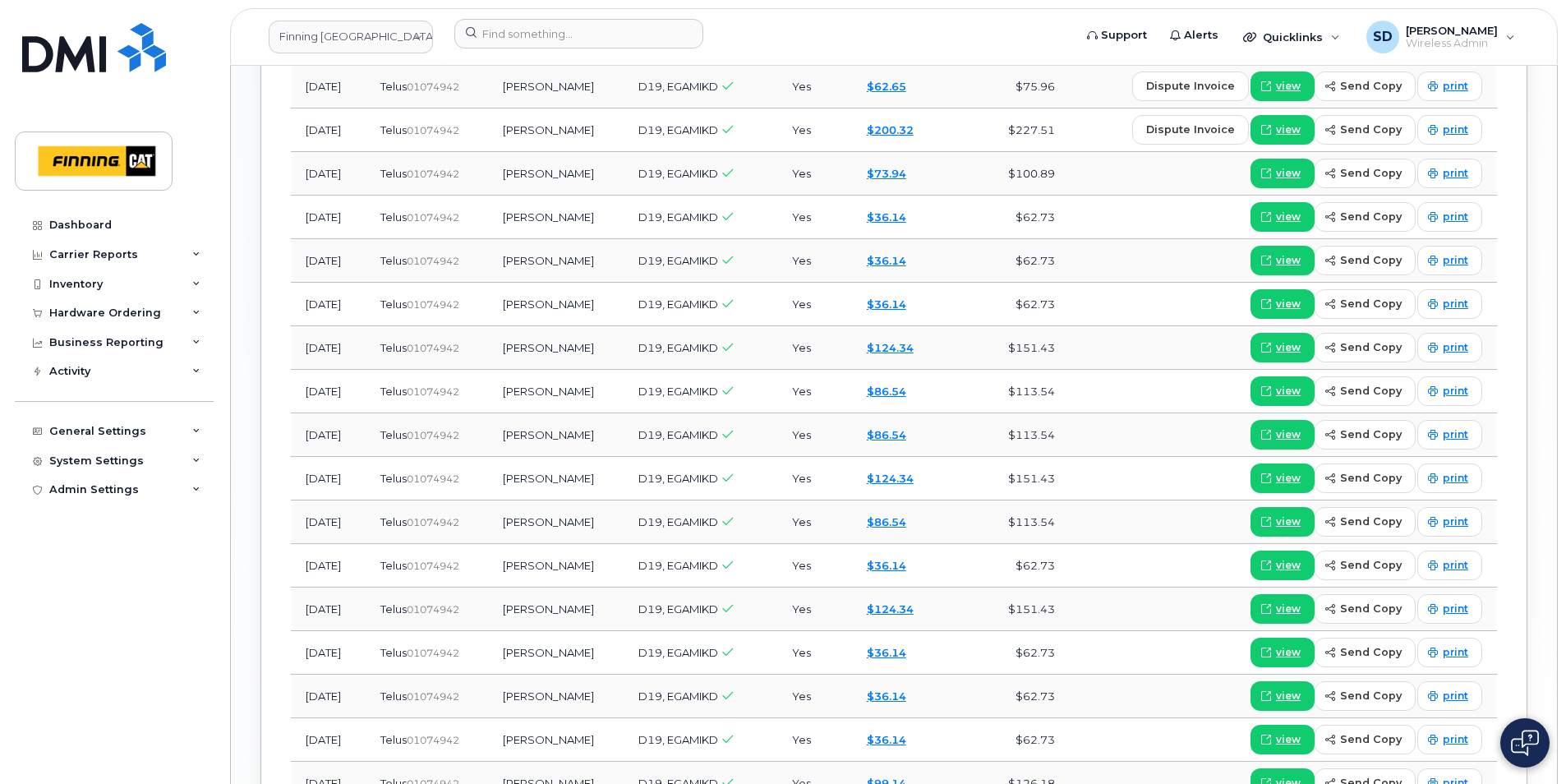
scroll to position [1643, 0]
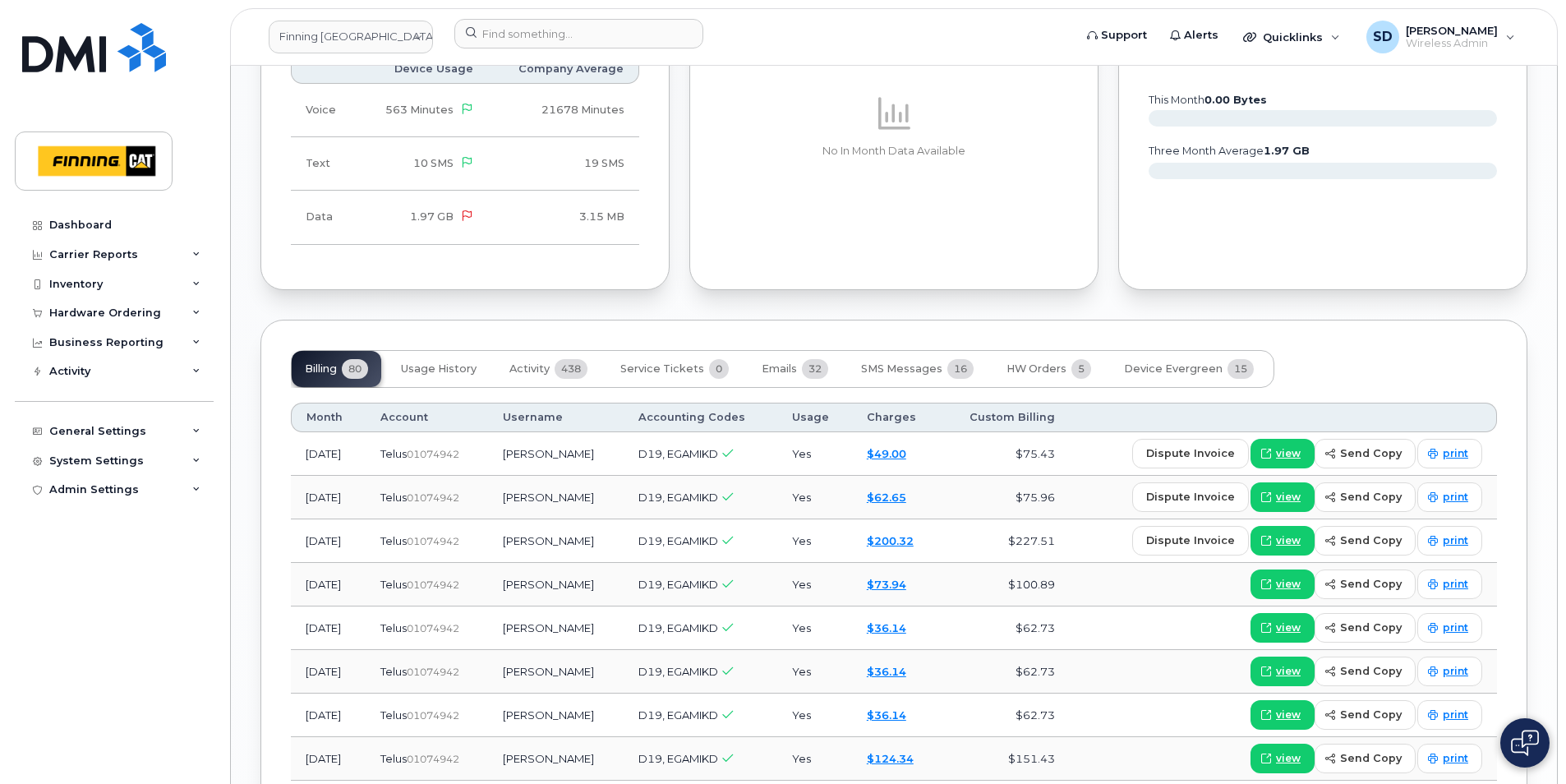
drag, startPoint x: 566, startPoint y: 231, endPoint x: 532, endPoint y: 173, distance: 67.2
drag, startPoint x: 532, startPoint y: 173, endPoint x: 530, endPoint y: 39, distance: 134.0
click at [530, 39] on input at bounding box center [579, 33] width 249 height 29
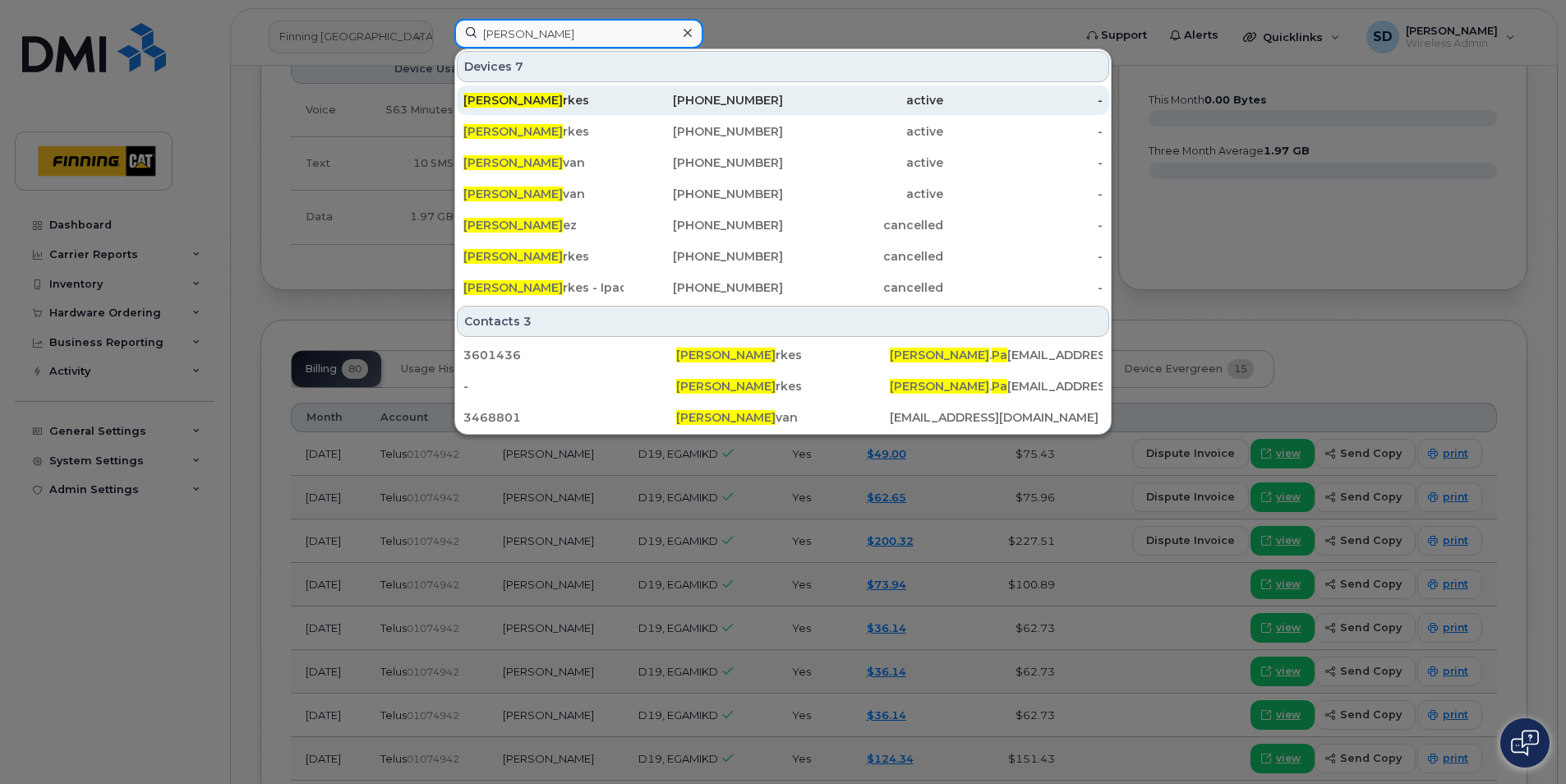
type input "Kevin Pa"
click at [536, 108] on div "Kevin Pa rkes" at bounding box center [543, 100] width 160 height 17
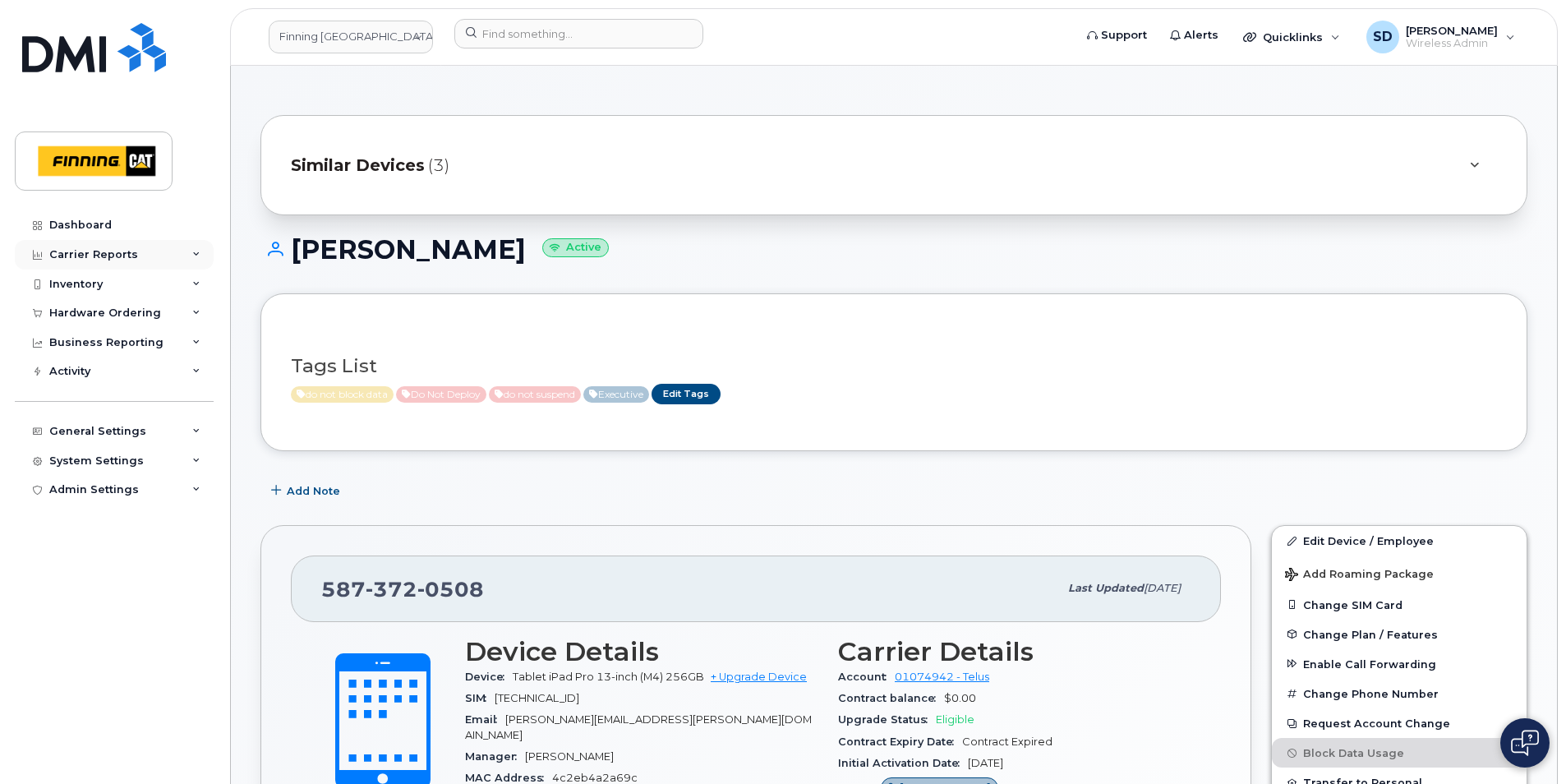
click at [100, 253] on div "Carrier Reports" at bounding box center [94, 255] width 88 height 13
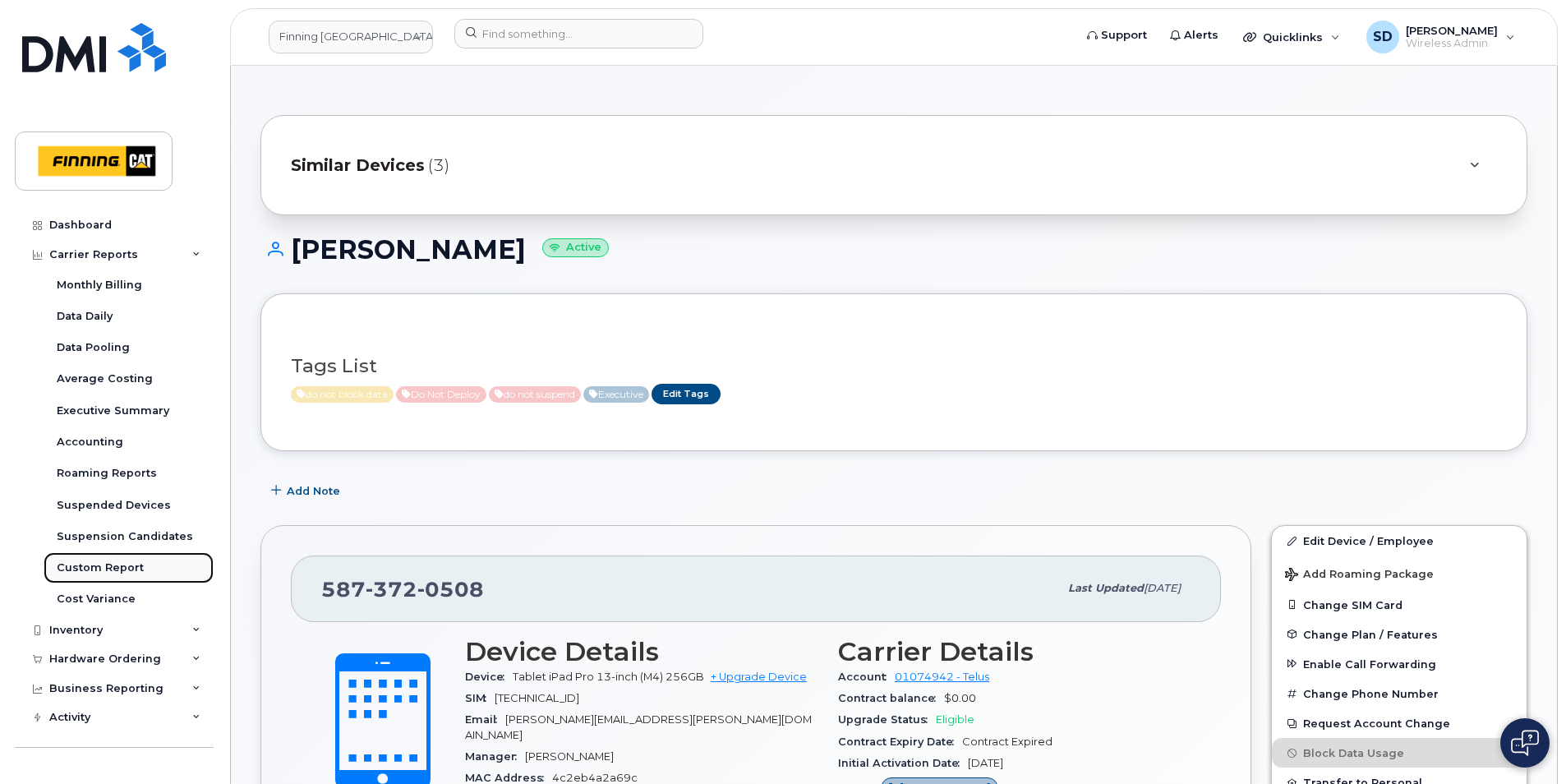
click at [110, 560] on div "Custom Report" at bounding box center [99, 568] width 87 height 15
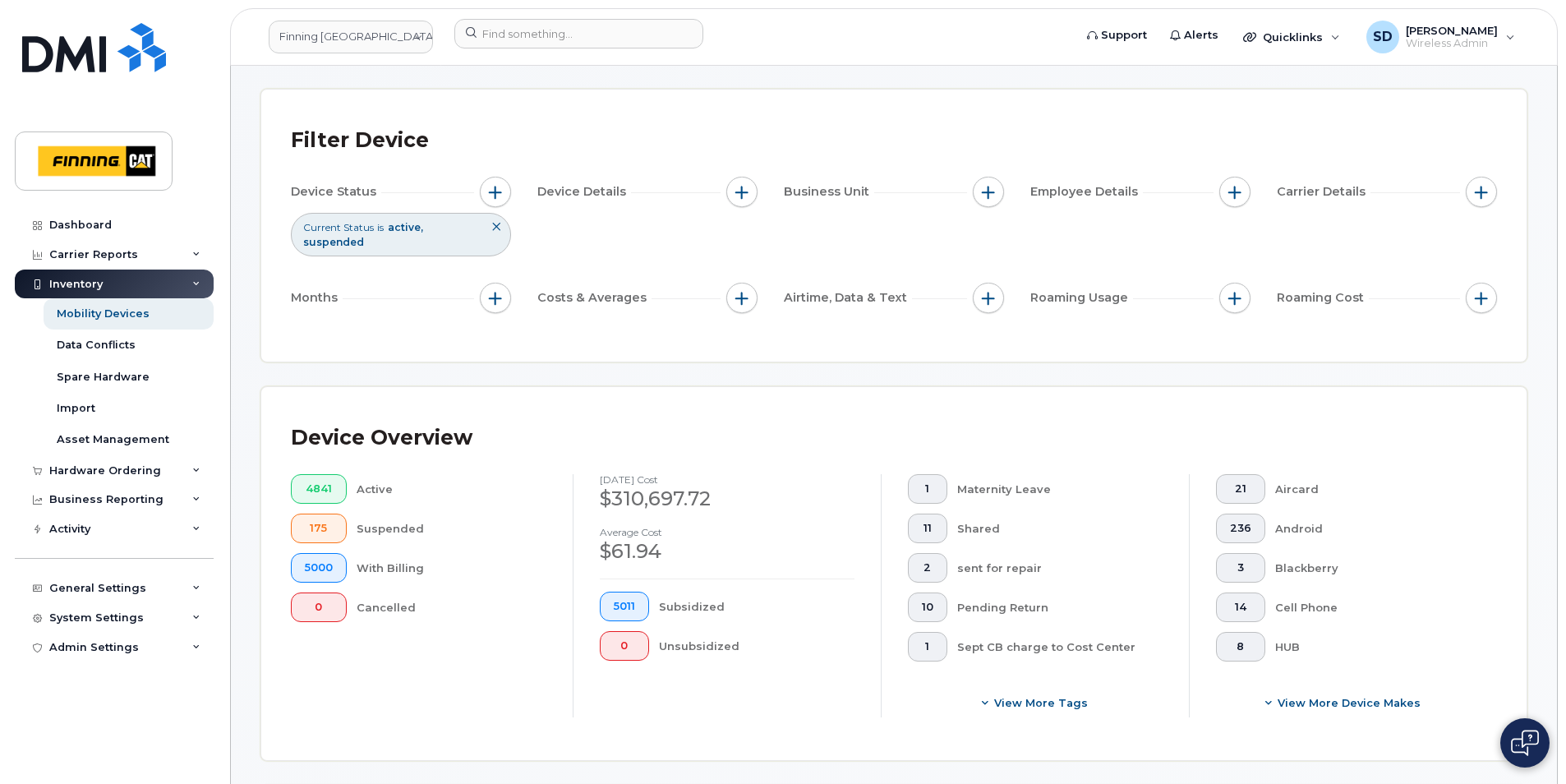
scroll to position [328, 0]
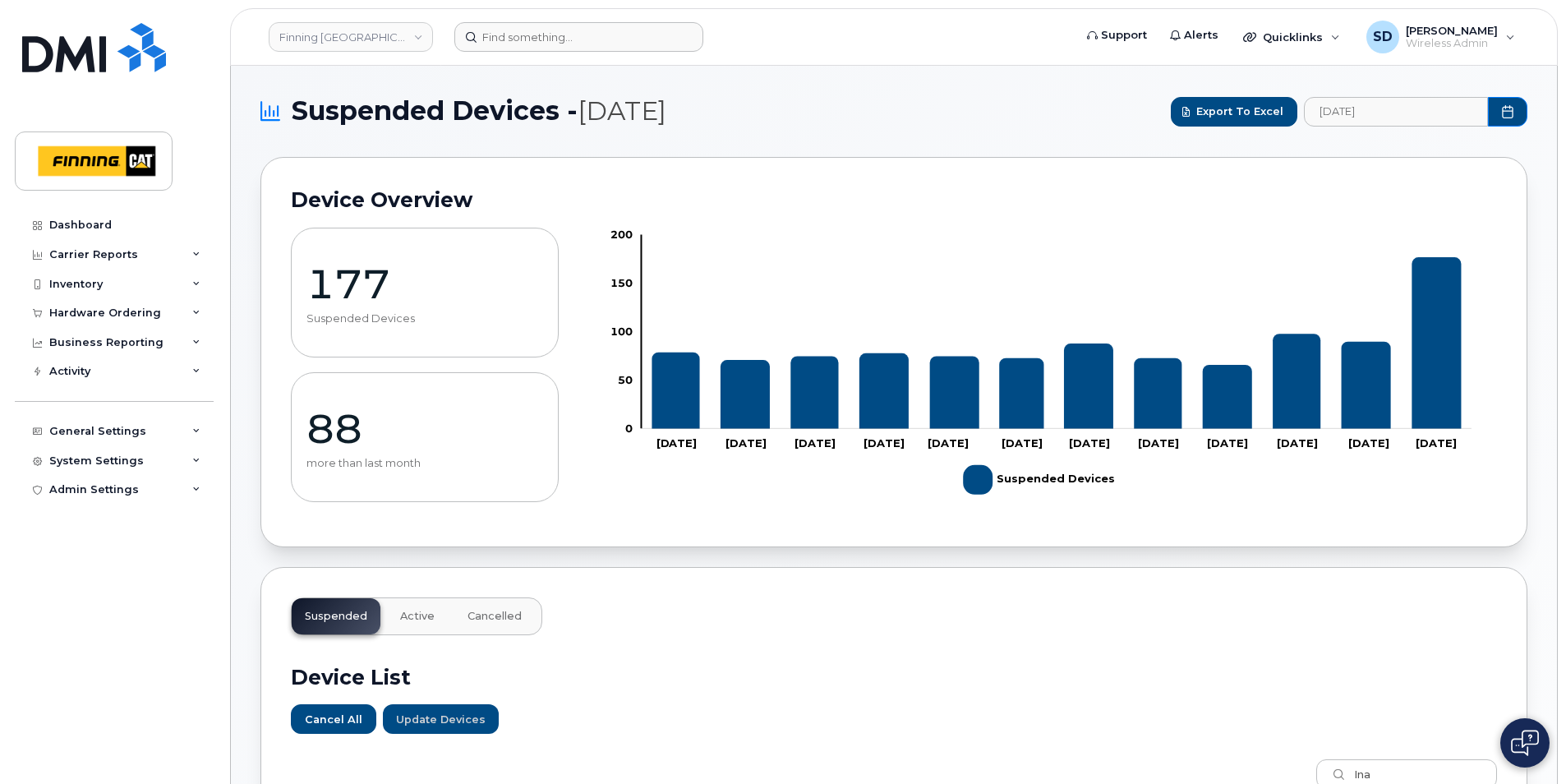
scroll to position [1058, 0]
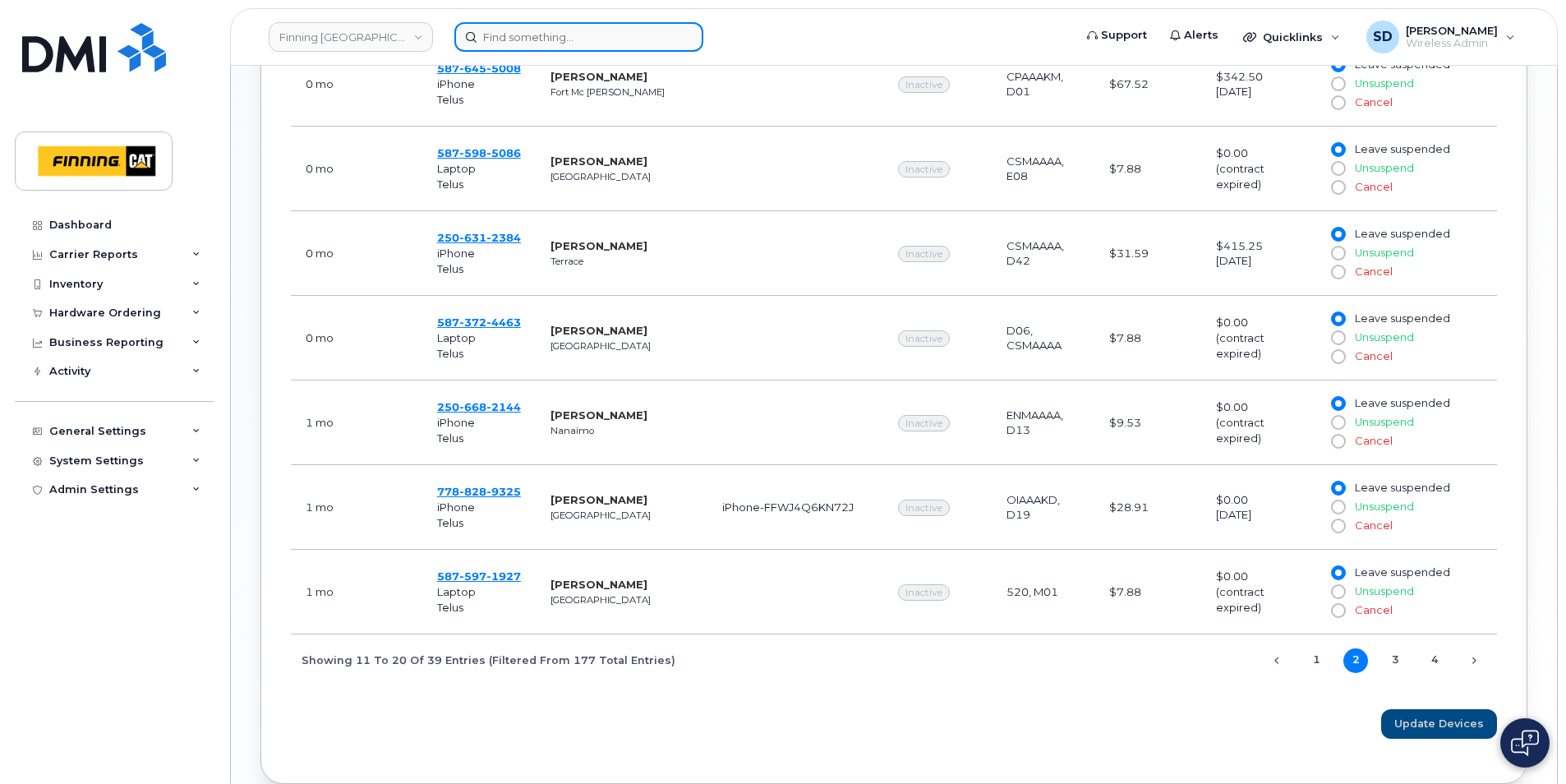
drag, startPoint x: 502, startPoint y: 45, endPoint x: 503, endPoint y: 35, distance: 10.0
click at [502, 44] on input at bounding box center [579, 36] width 249 height 29
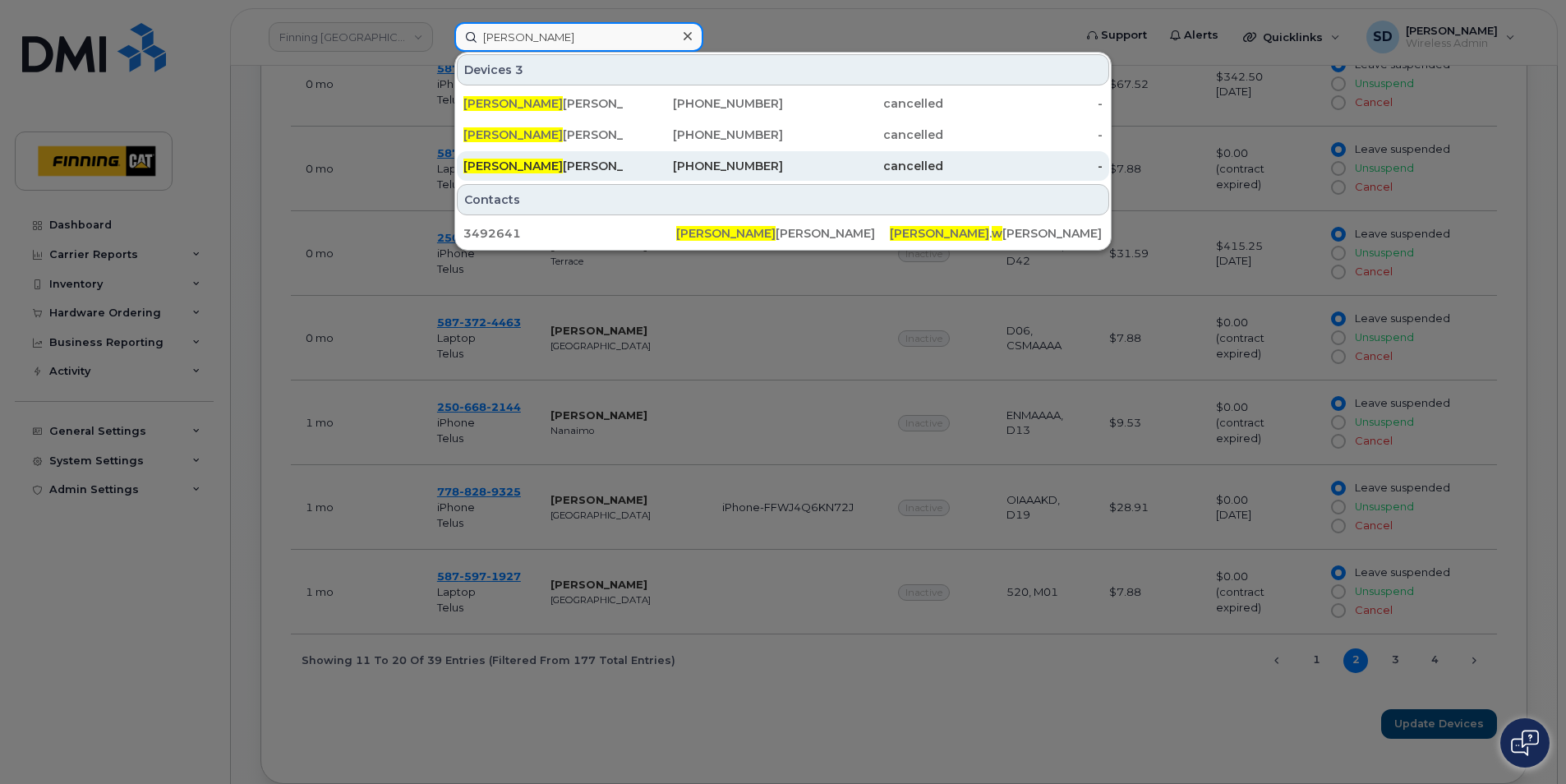
type input "Allan W"
click at [480, 165] on span "Allan W" at bounding box center [513, 166] width 99 height 15
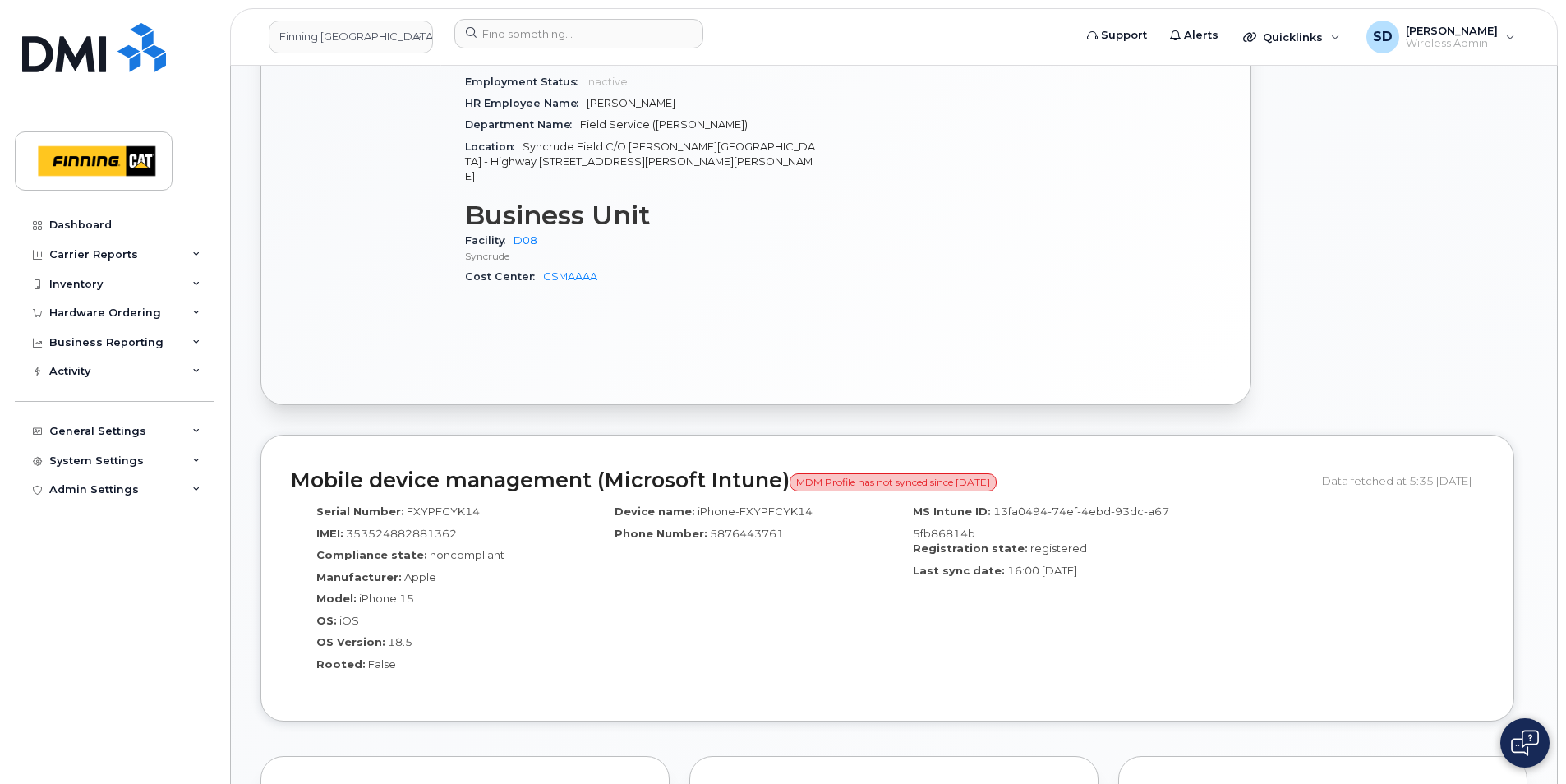
scroll to position [1068, 0]
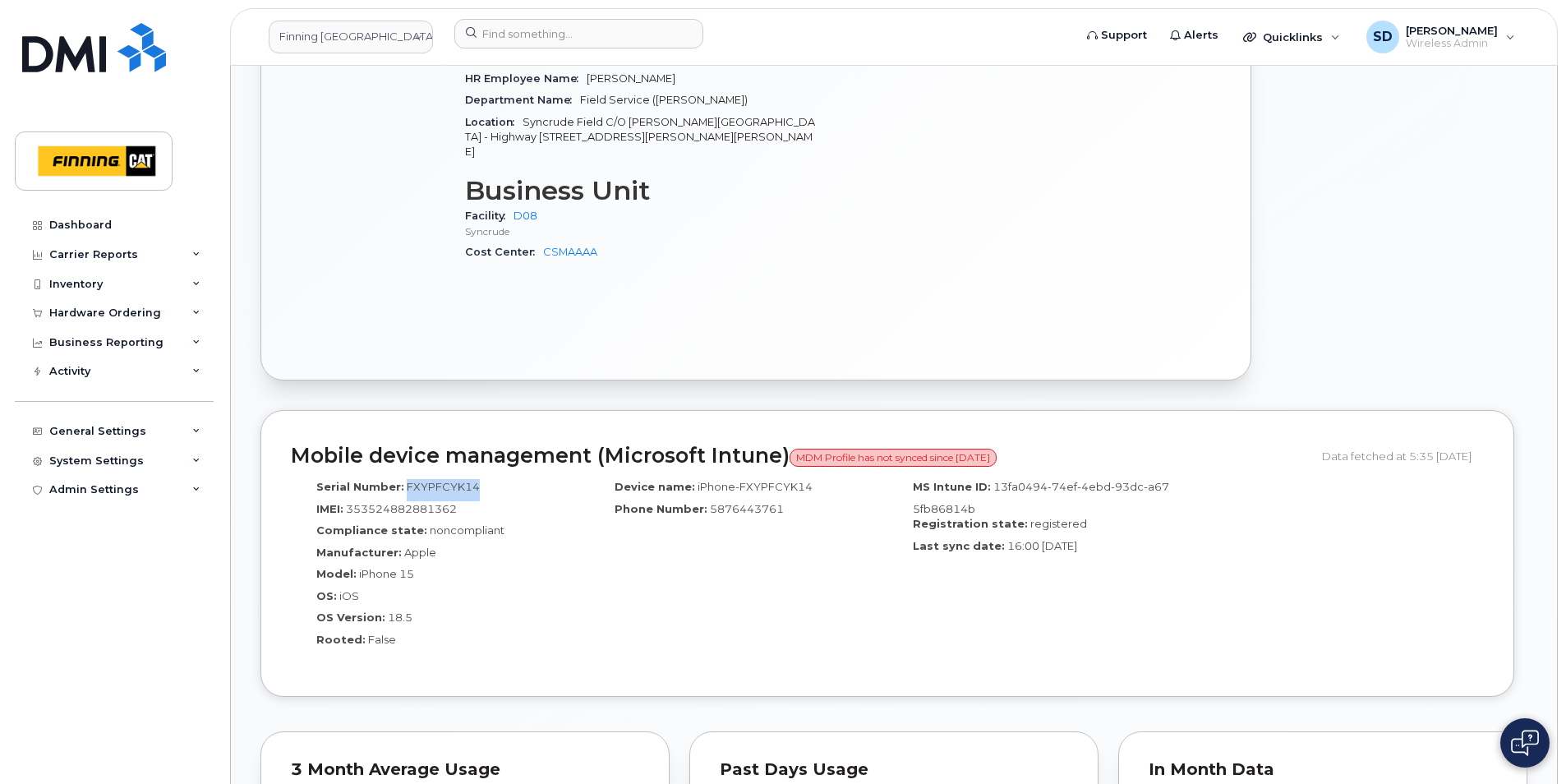
drag, startPoint x: 473, startPoint y: 457, endPoint x: 404, endPoint y: 458, distance: 69.0
click at [407, 480] on span "FXYPFCYK14" at bounding box center [443, 487] width 73 height 13
drag, startPoint x: 404, startPoint y: 458, endPoint x: 416, endPoint y: 451, distance: 13.9
copy span "FXYPFCYK14"
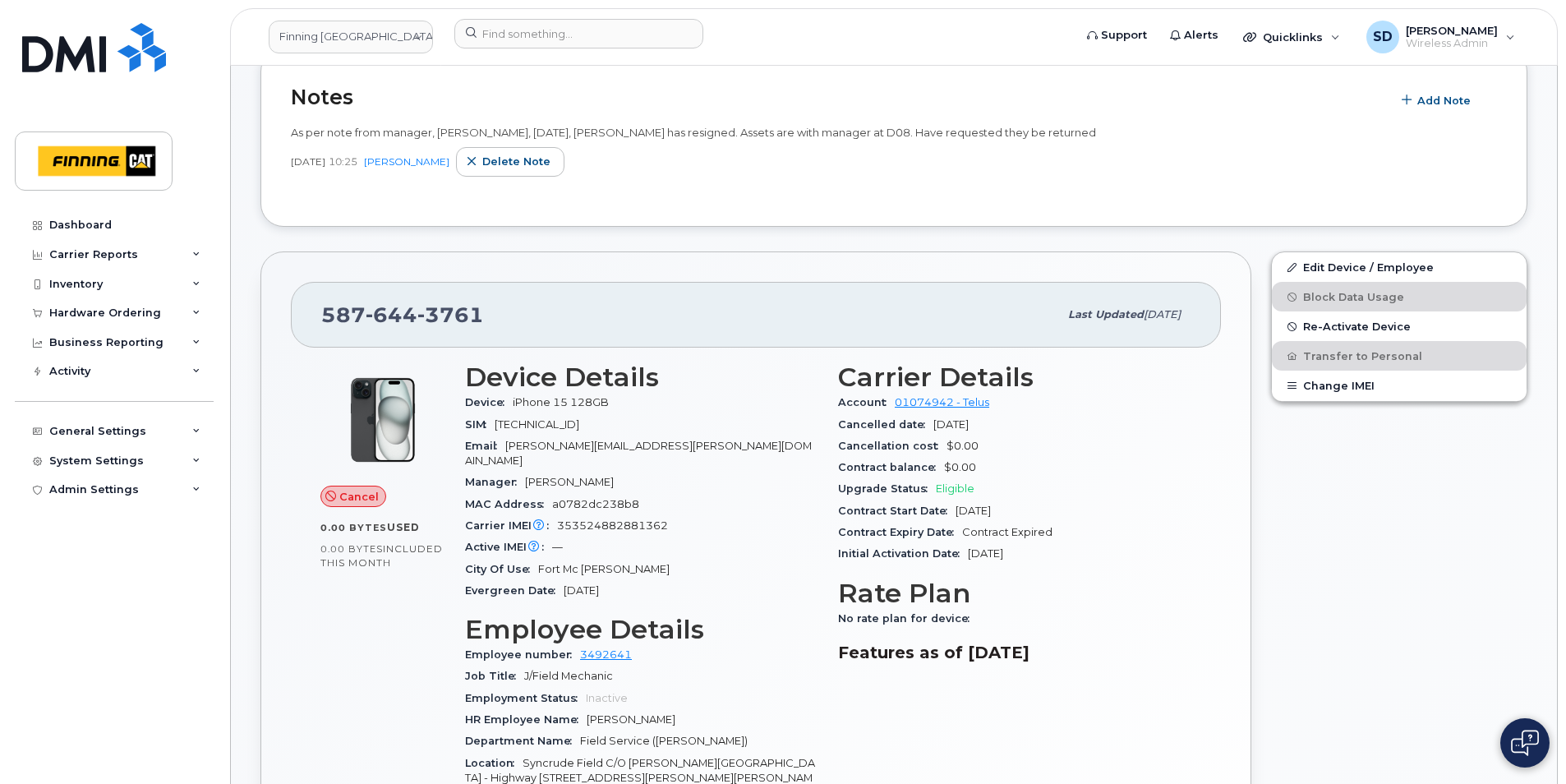
scroll to position [575, 0]
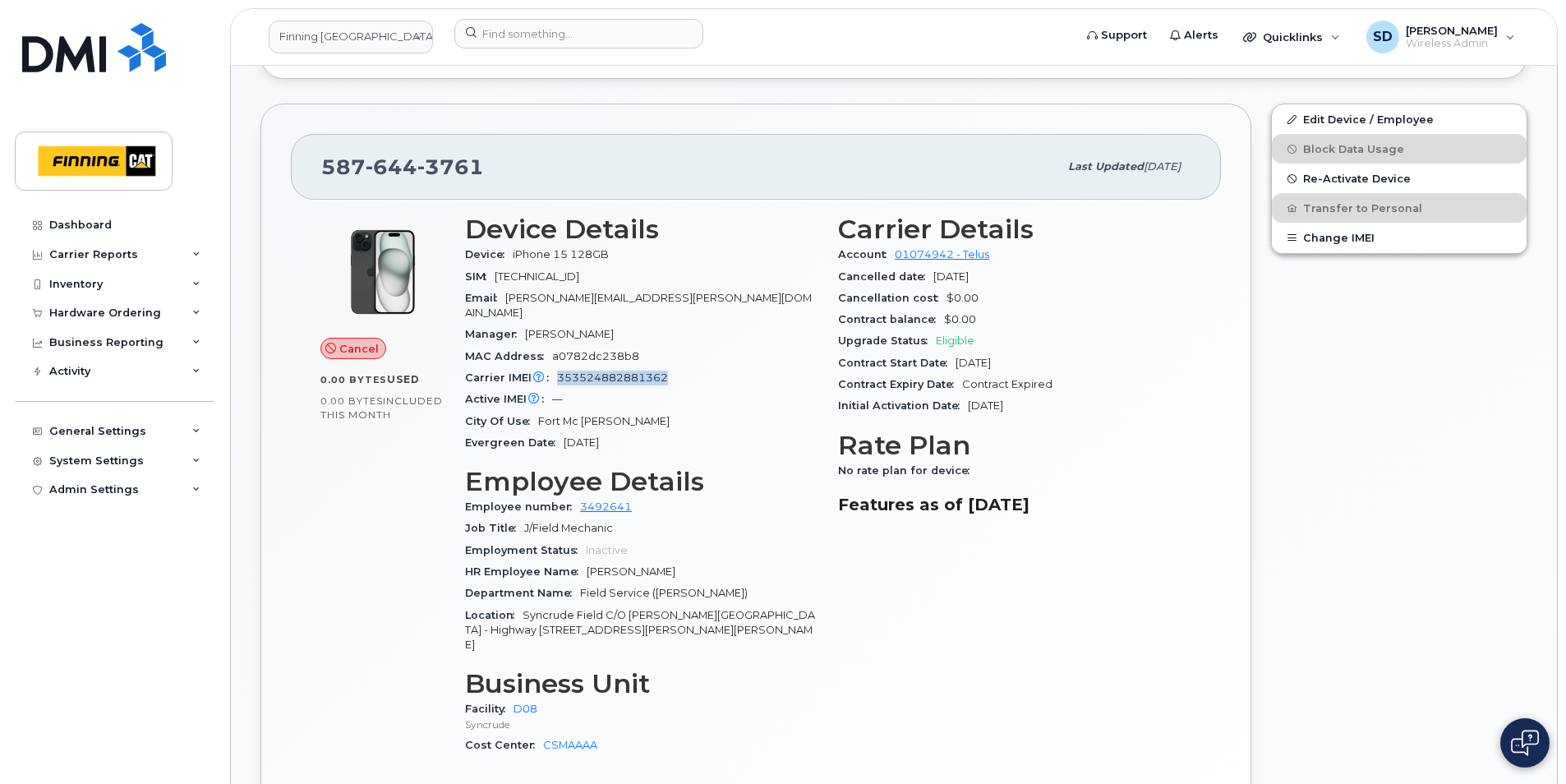
drag, startPoint x: 673, startPoint y: 363, endPoint x: 558, endPoint y: 366, distance: 115.0
click at [558, 367] on div "Carrier IMEI Carrier IMEI is reported during the last billing cycle or change o…" at bounding box center [641, 377] width 353 height 21
drag, startPoint x: 558, startPoint y: 366, endPoint x: 581, endPoint y: 355, distance: 25.5
copy span "353524882881362"
